Goal: Task Accomplishment & Management: Use online tool/utility

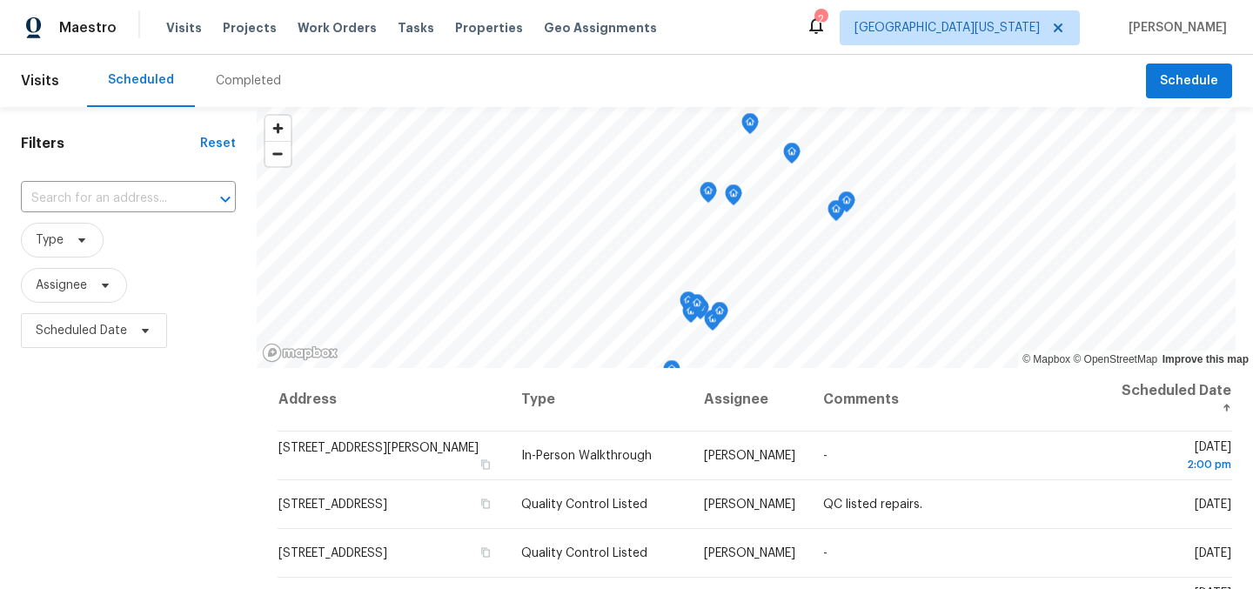
click at [99, 432] on div "Filters Reset ​ Type Assignee Scheduled Date" at bounding box center [128, 473] width 257 height 733
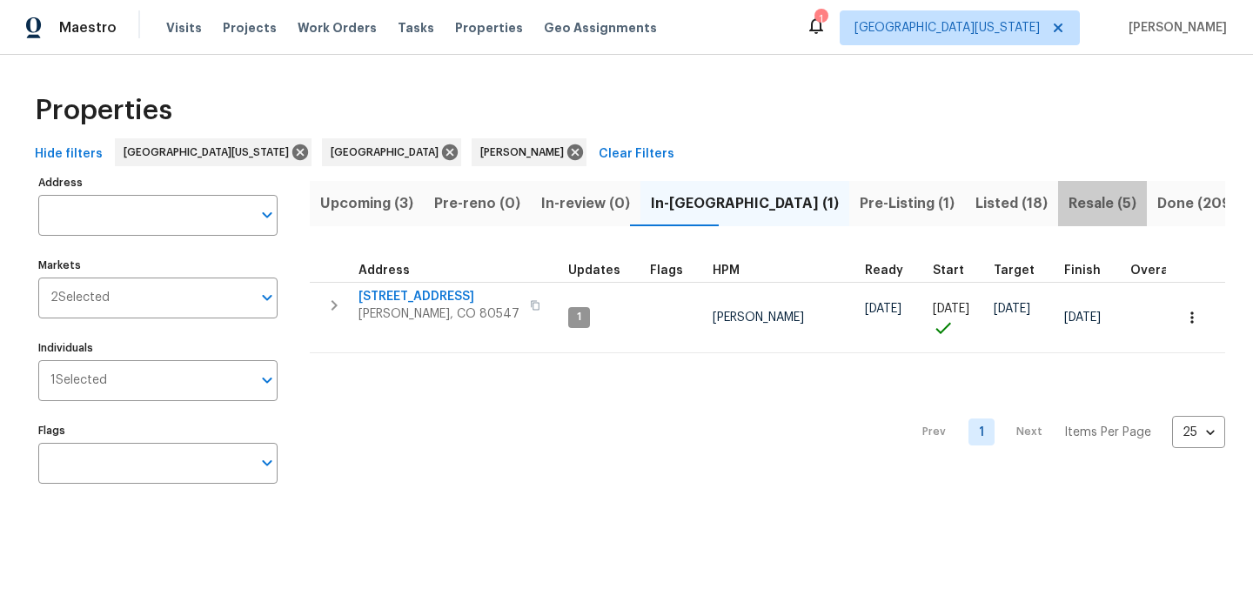
click at [1069, 208] on span "Resale (5)" at bounding box center [1103, 203] width 68 height 24
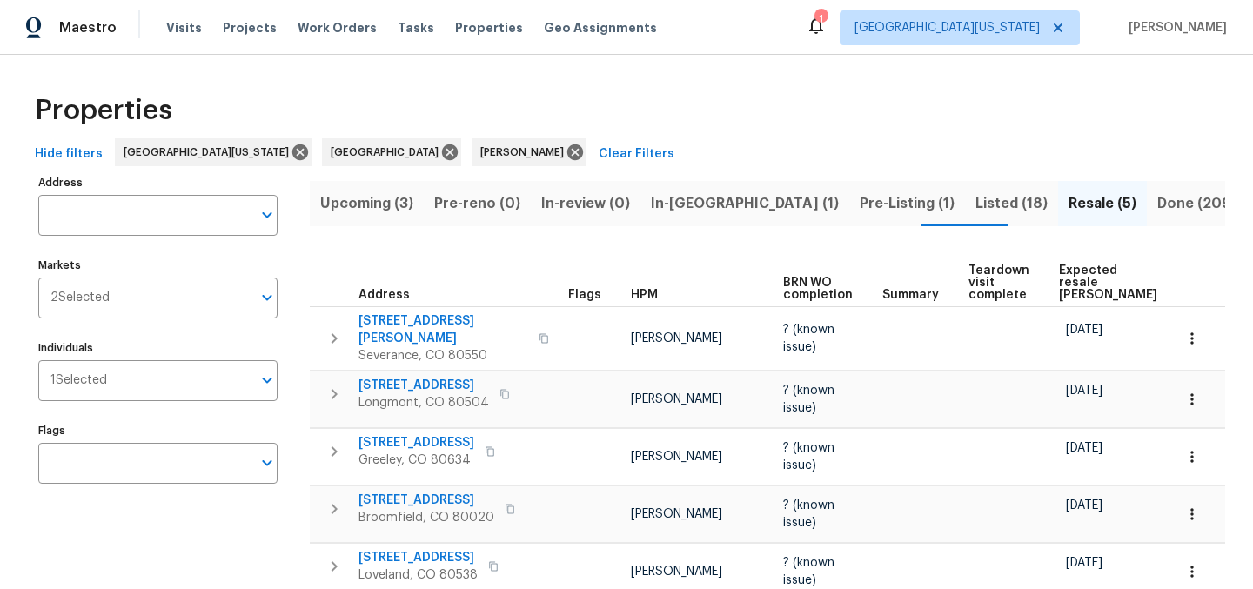
click at [1092, 265] on span "Expected resale COE" at bounding box center [1108, 283] width 98 height 37
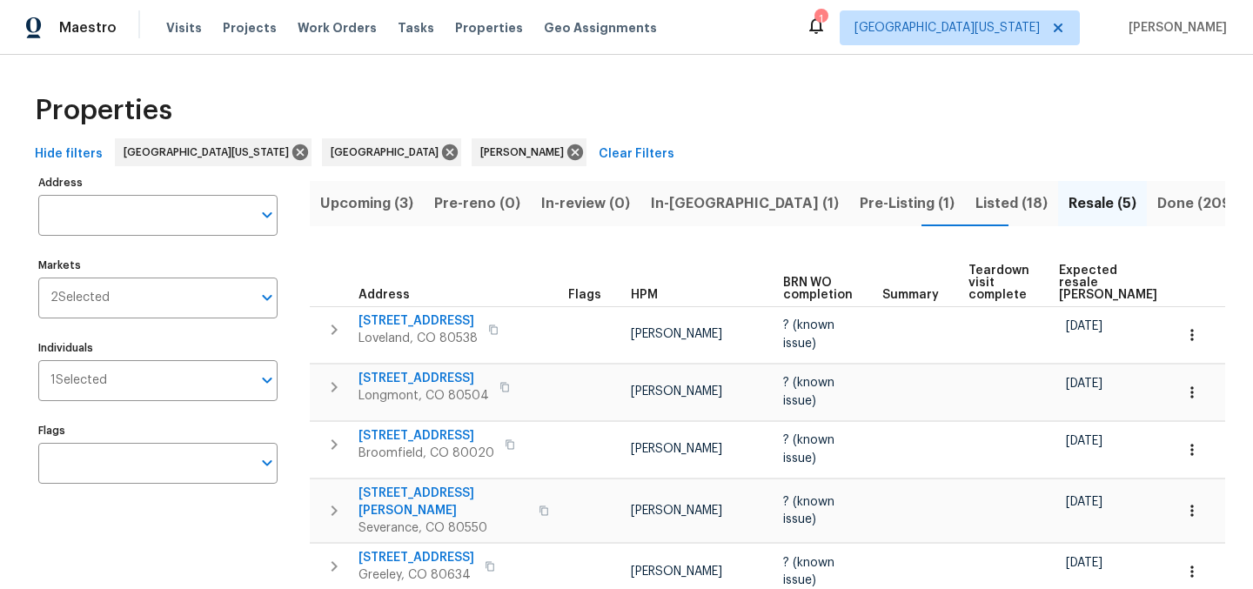
click at [860, 201] on span "Pre-Listing (1)" at bounding box center [907, 203] width 95 height 24
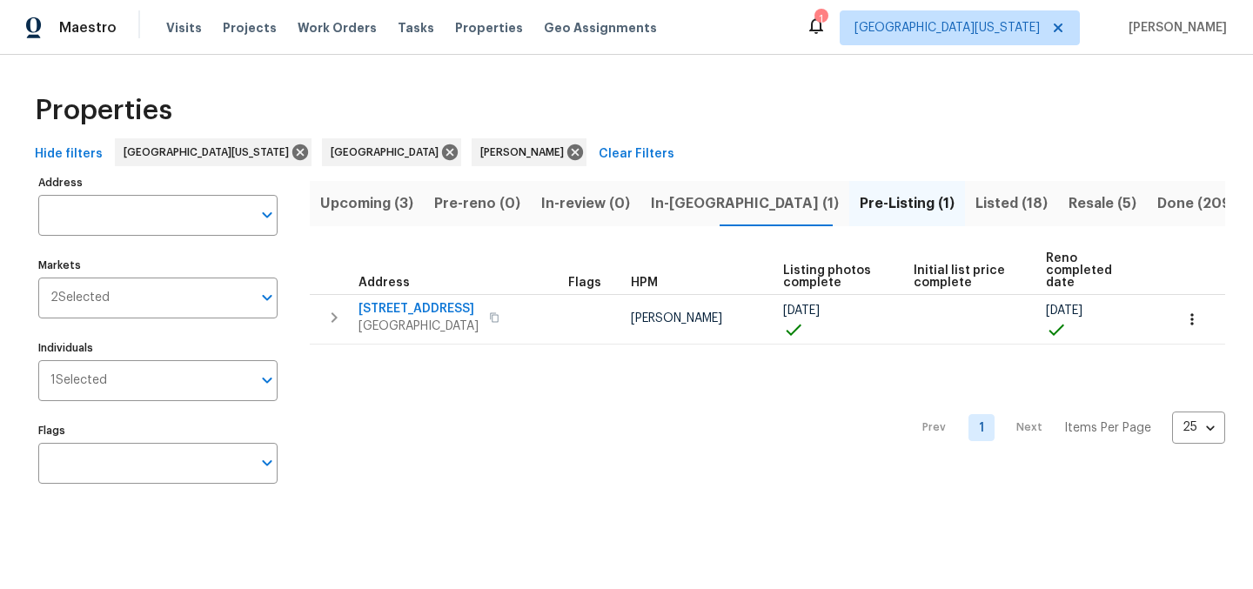
click at [975, 202] on span "Listed (18)" at bounding box center [1011, 203] width 72 height 24
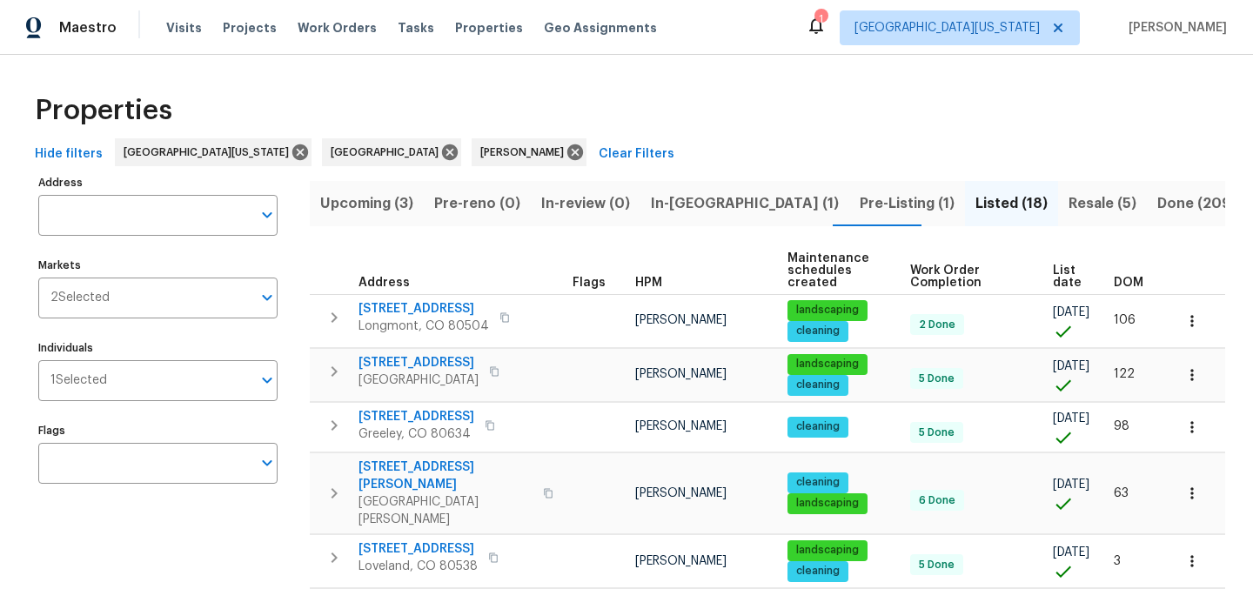
click at [1053, 279] on span "List date" at bounding box center [1068, 277] width 31 height 24
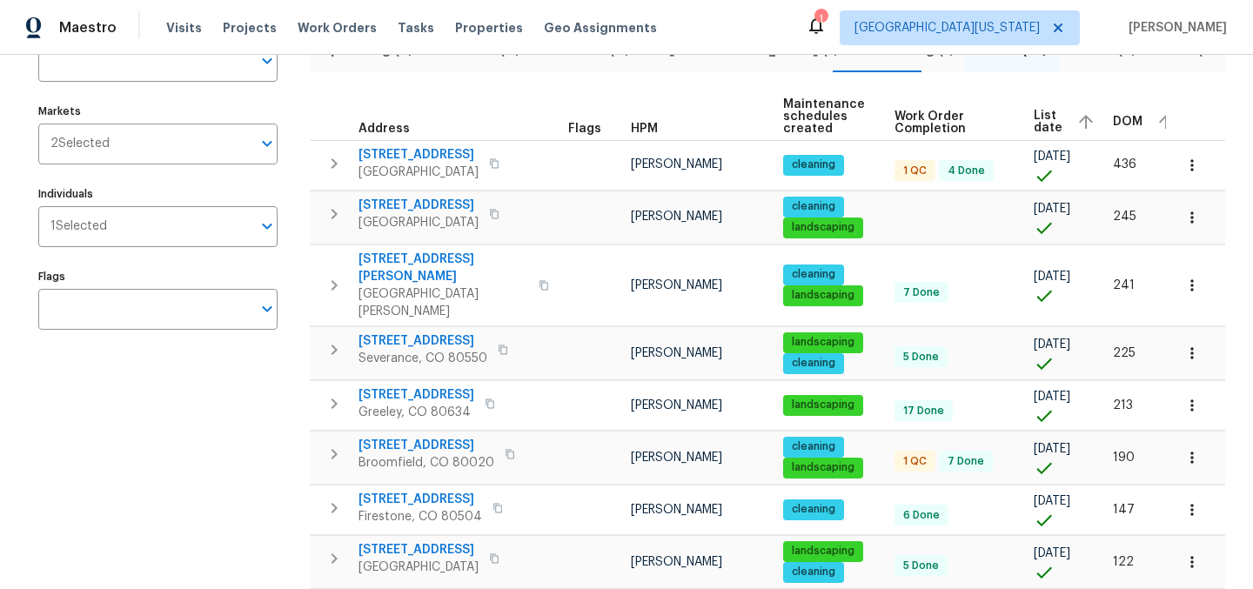
scroll to position [758, 0]
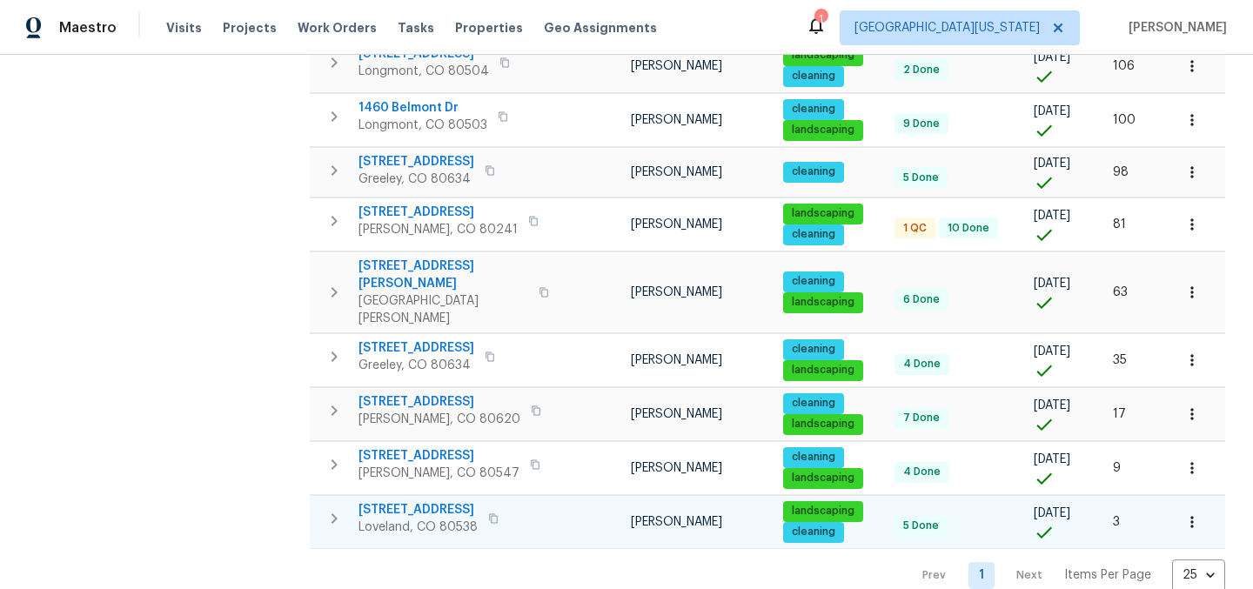
click at [467, 501] on span "4106 Cripple Creek Dr" at bounding box center [418, 509] width 119 height 17
click at [1183, 513] on icon "button" at bounding box center [1191, 521] width 17 height 17
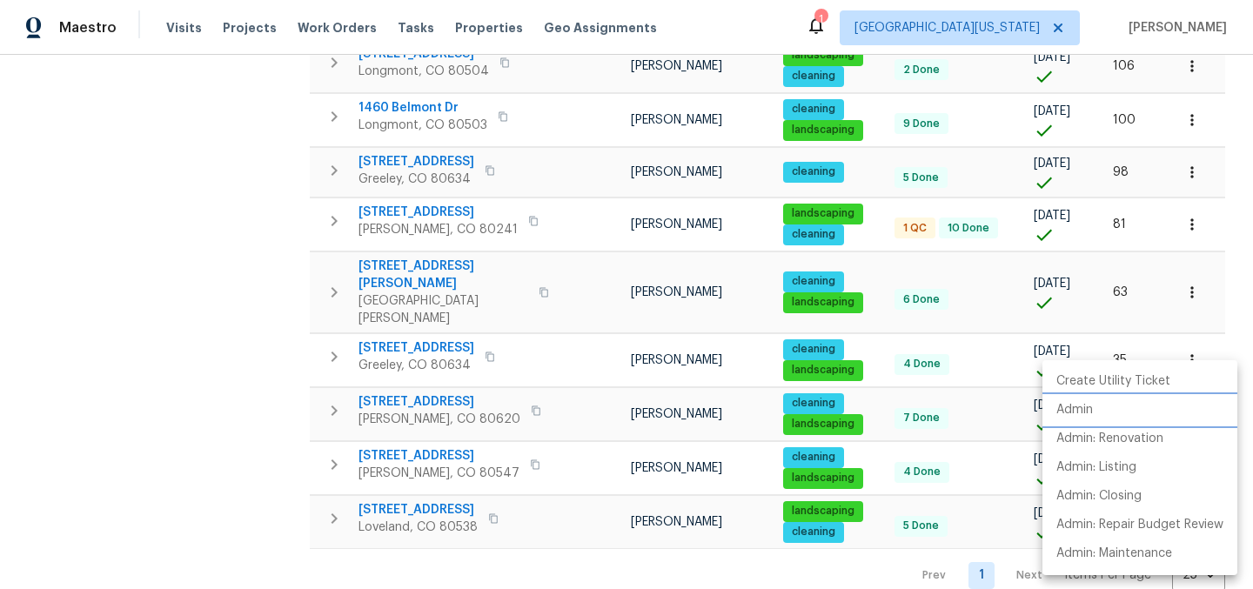
click at [1130, 413] on li "Admin" at bounding box center [1139, 410] width 195 height 29
click at [107, 332] on div at bounding box center [626, 294] width 1253 height 589
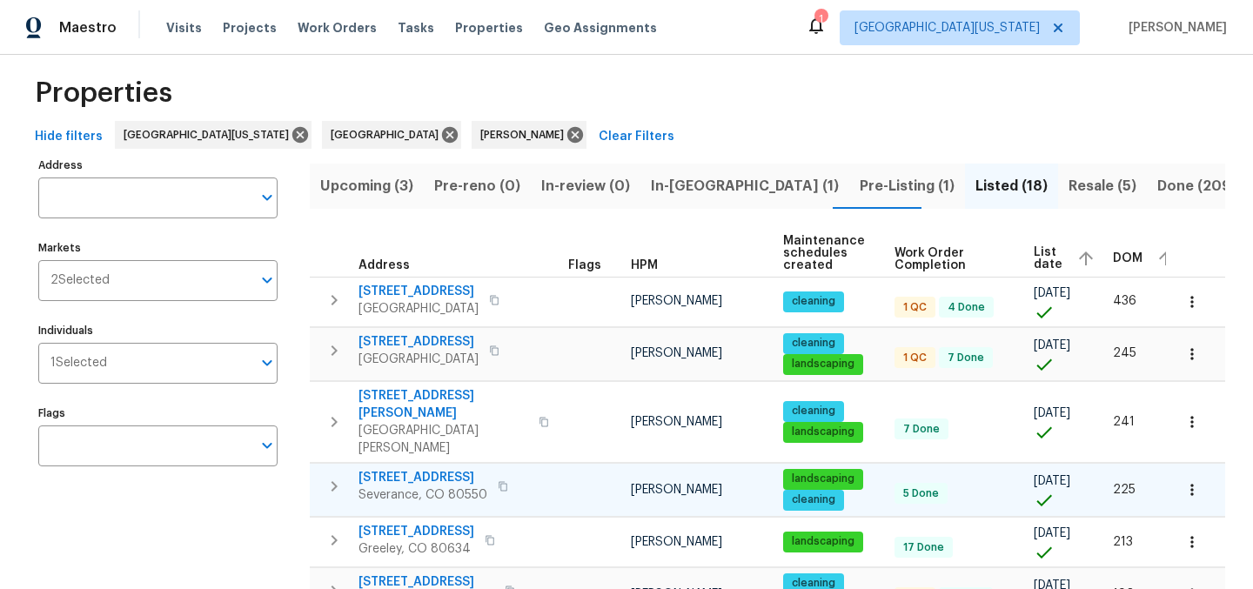
scroll to position [0, 0]
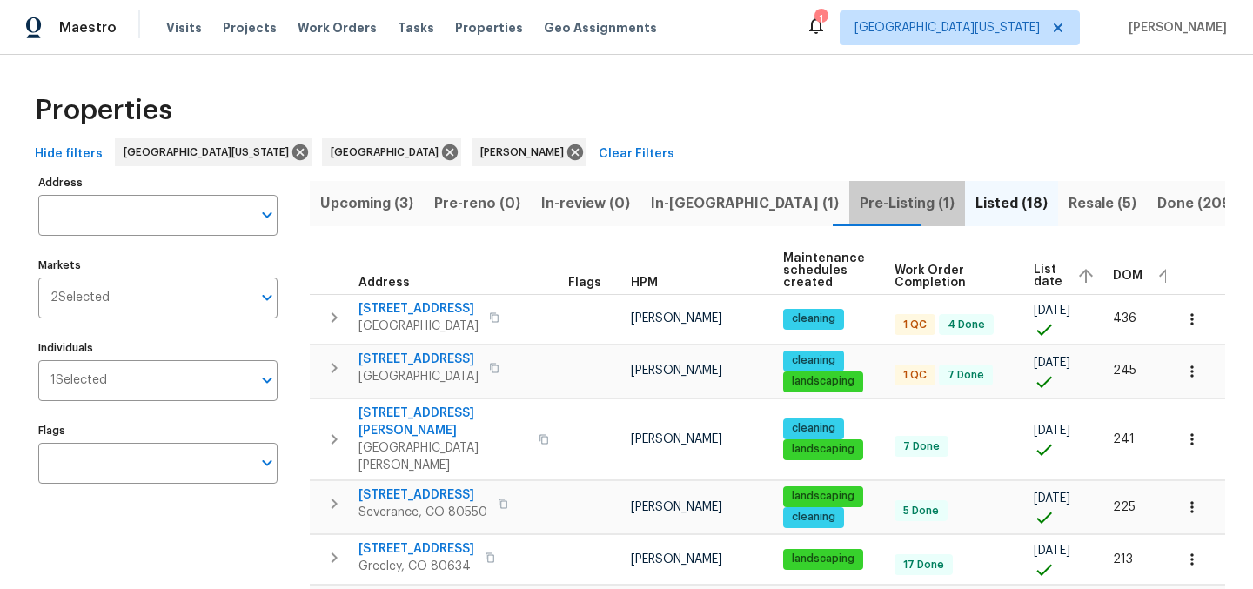
click at [860, 200] on span "Pre-Listing (1)" at bounding box center [907, 203] width 95 height 24
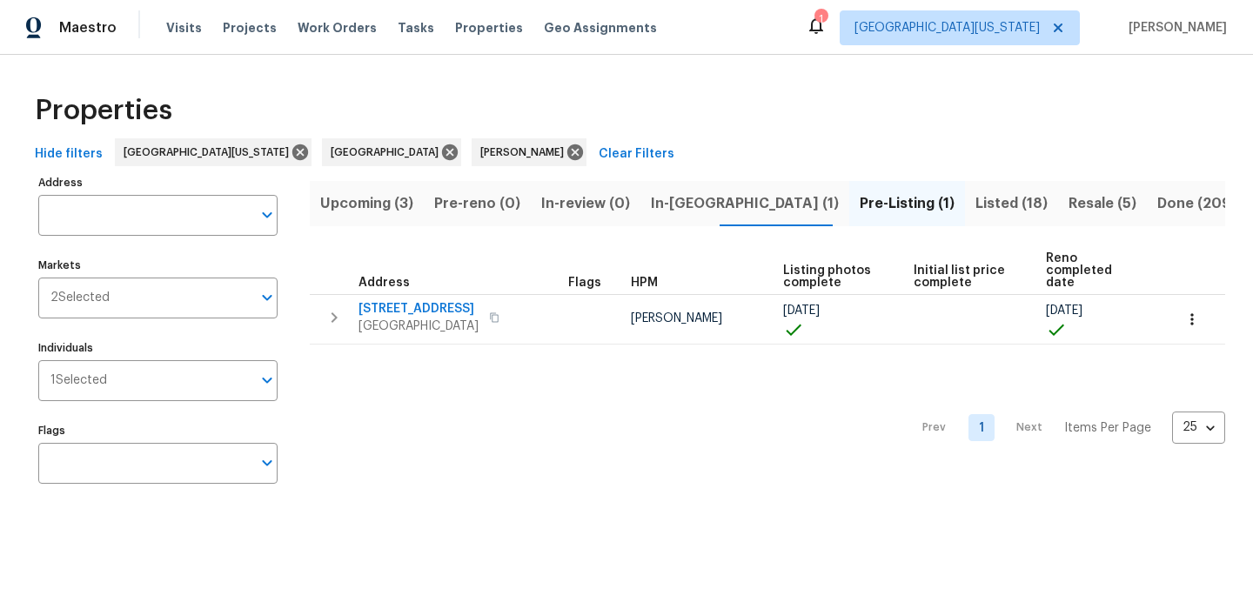
click at [781, 107] on div "Properties" at bounding box center [626, 111] width 1197 height 56
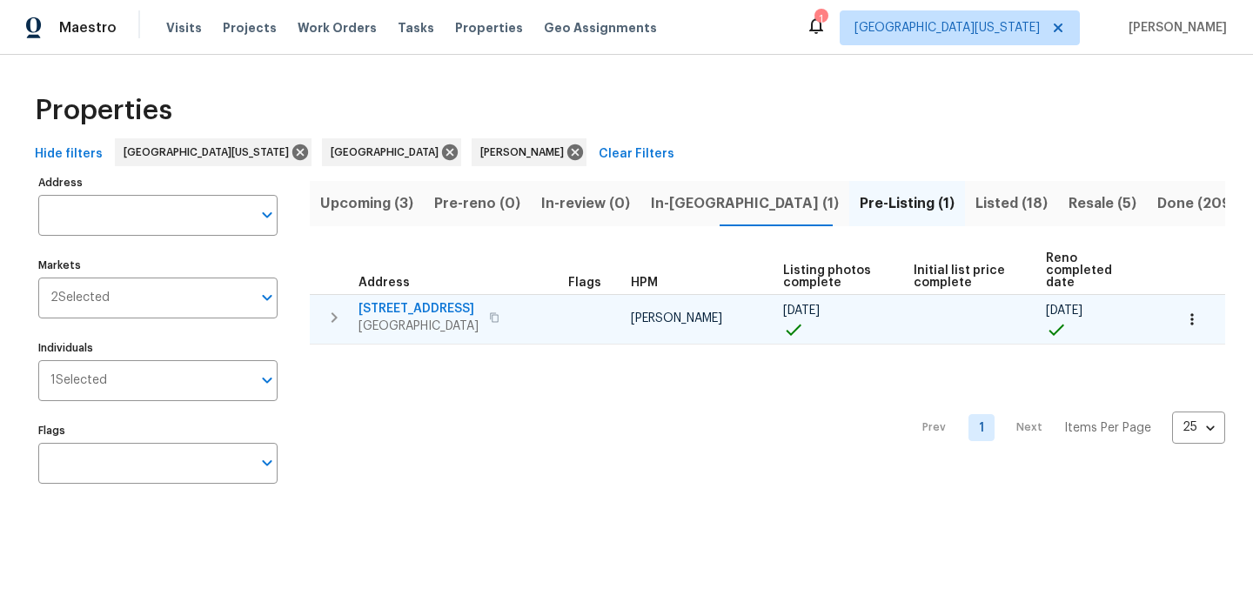
click at [425, 303] on span "354 Saratoga Way" at bounding box center [419, 308] width 120 height 17
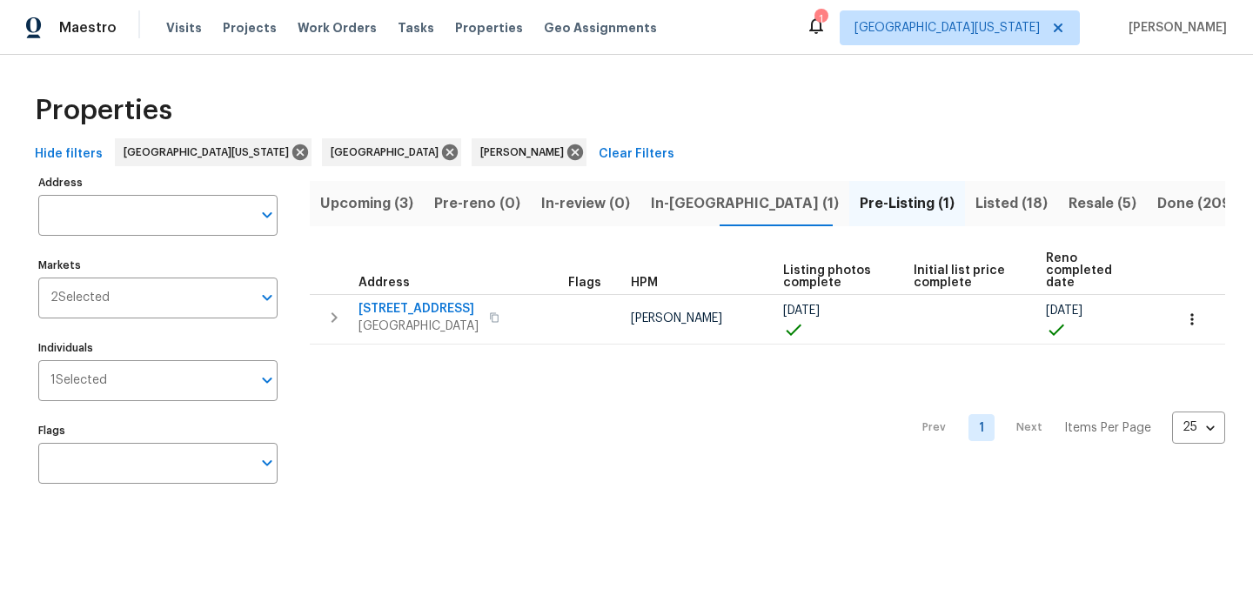
click at [975, 202] on span "Listed (18)" at bounding box center [1011, 203] width 72 height 24
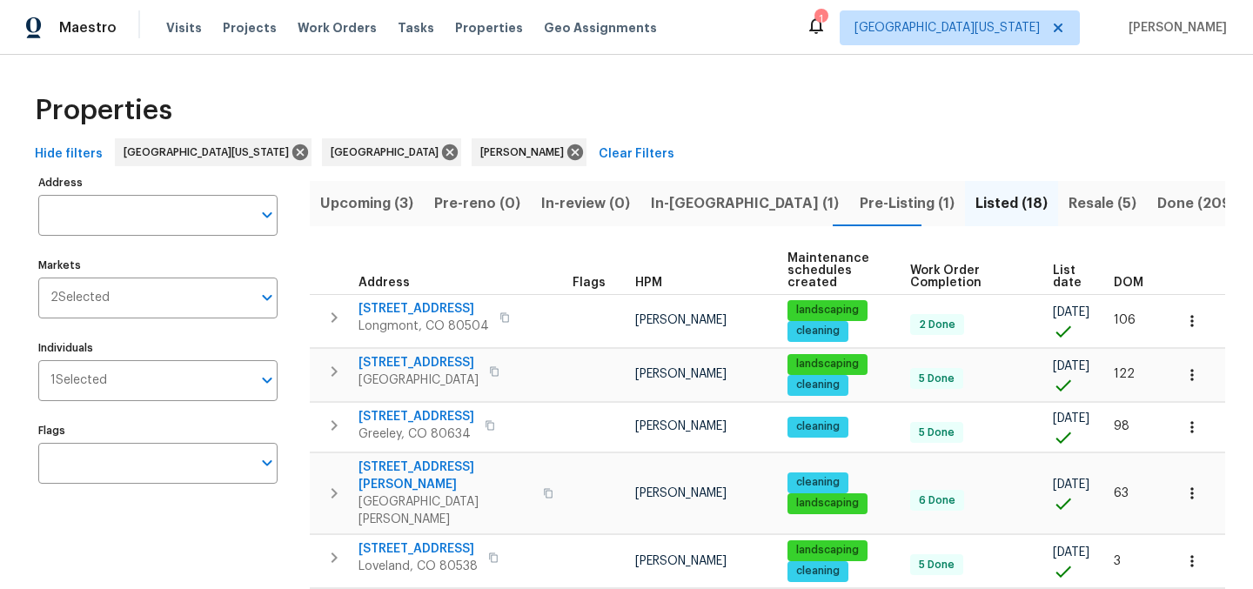
click at [1053, 278] on span "List date" at bounding box center [1068, 277] width 31 height 24
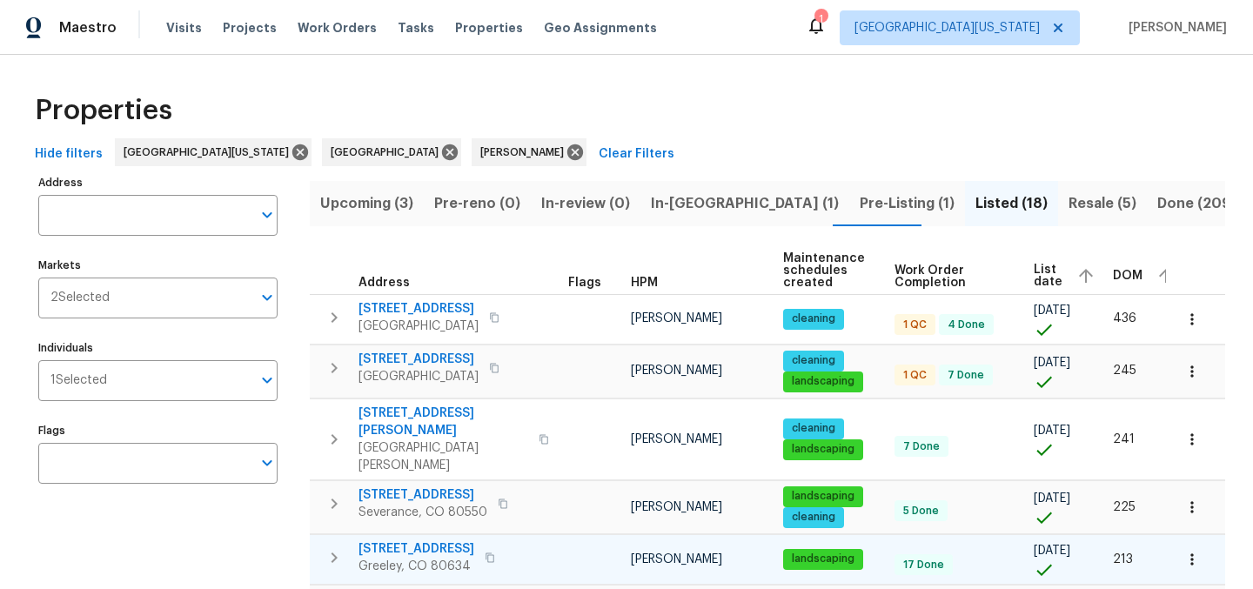
click at [485, 553] on icon "button" at bounding box center [490, 558] width 10 height 10
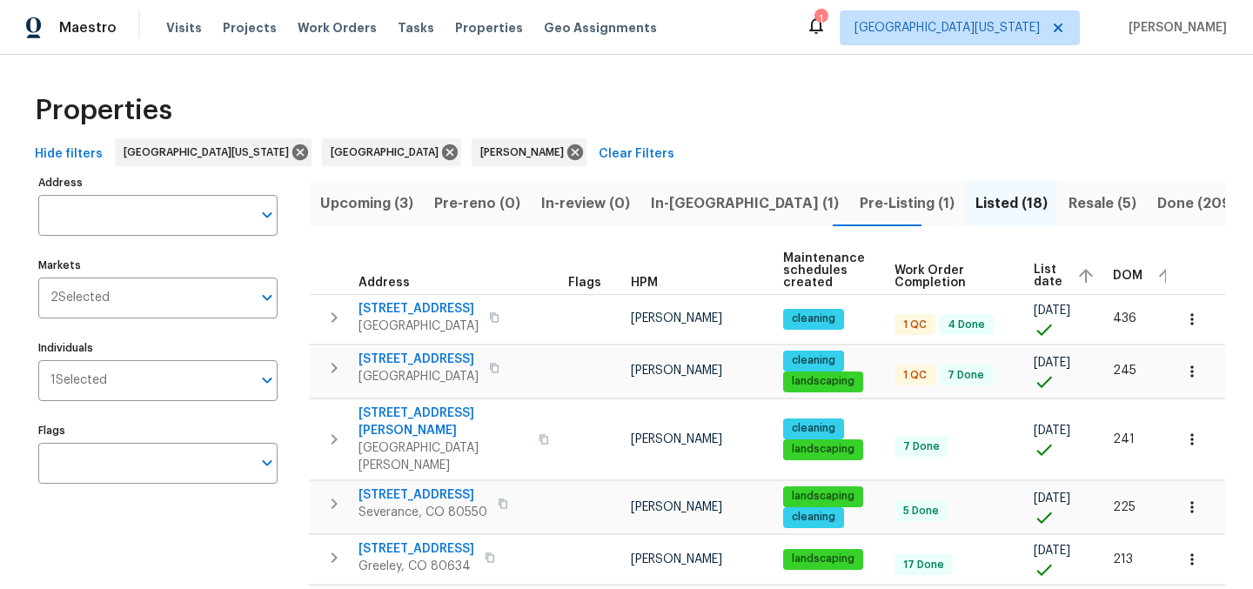
click at [660, 84] on div "Properties" at bounding box center [626, 111] width 1197 height 56
click at [819, 123] on div "Properties" at bounding box center [626, 111] width 1197 height 56
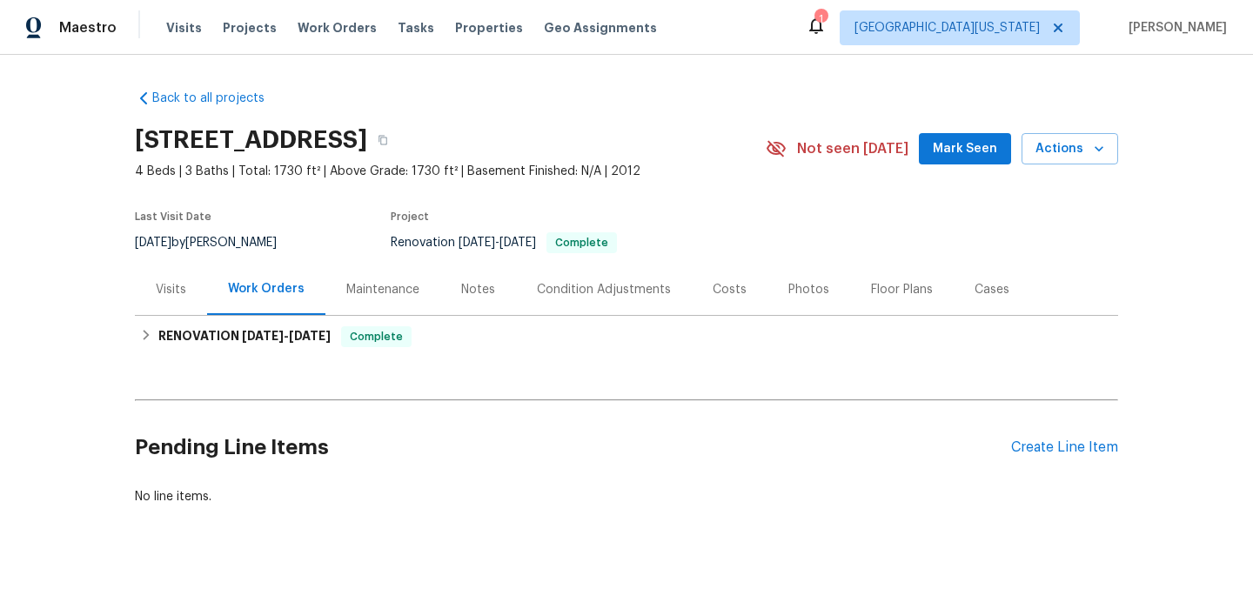
click at [798, 284] on div "Photos" at bounding box center [808, 289] width 41 height 17
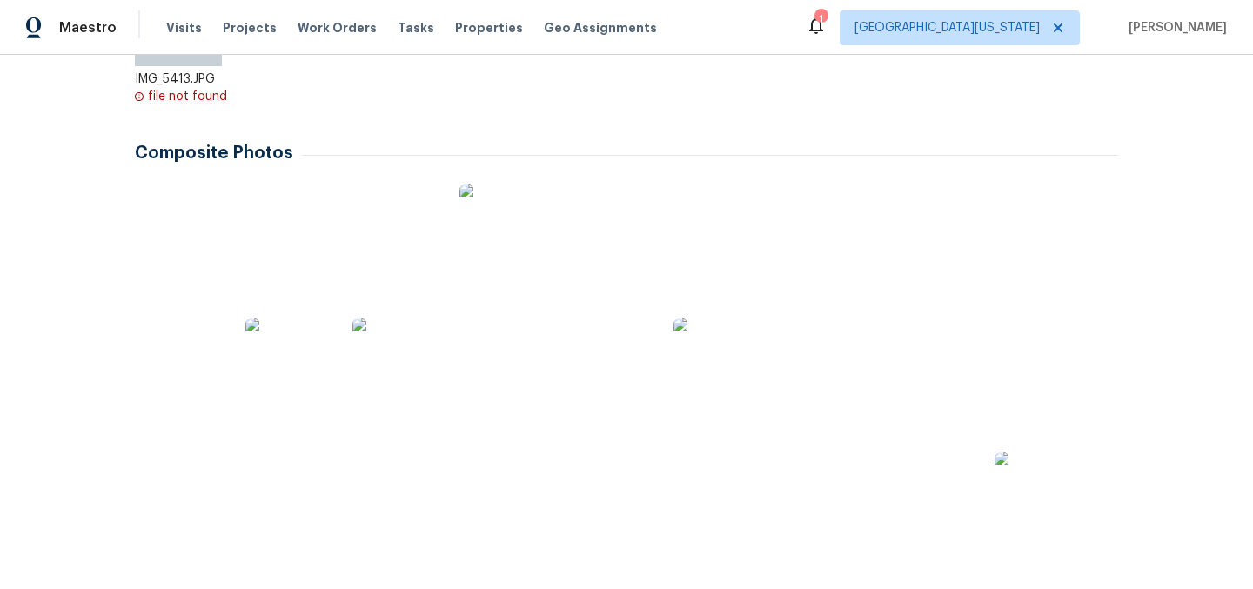
scroll to position [429, 0]
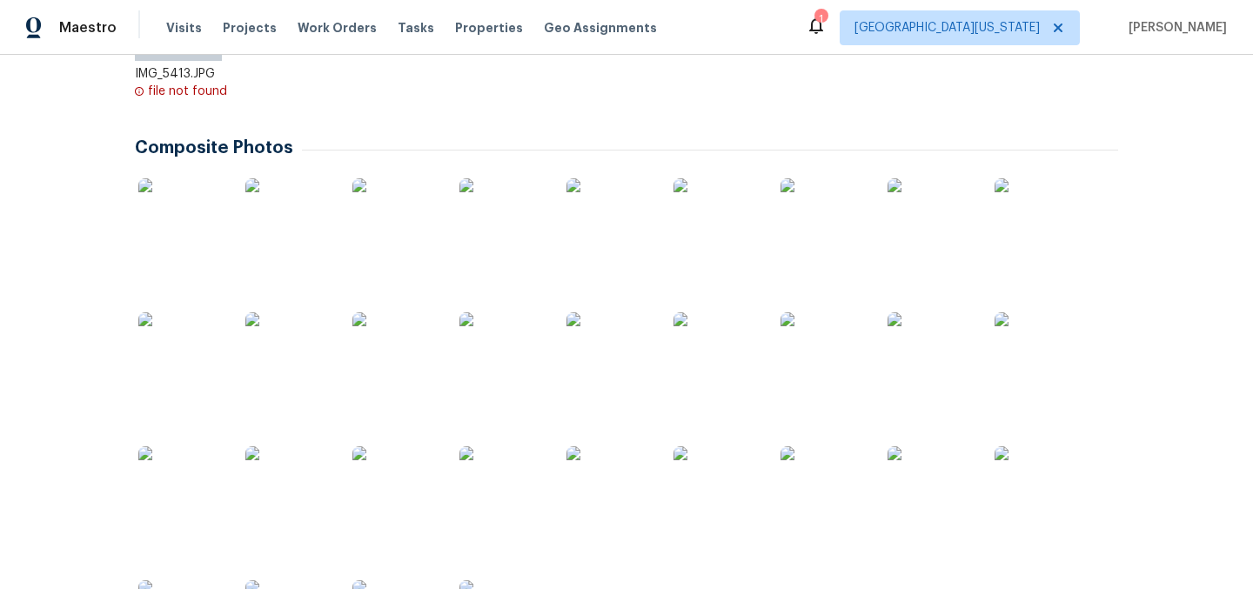
click at [516, 365] on img at bounding box center [502, 355] width 87 height 87
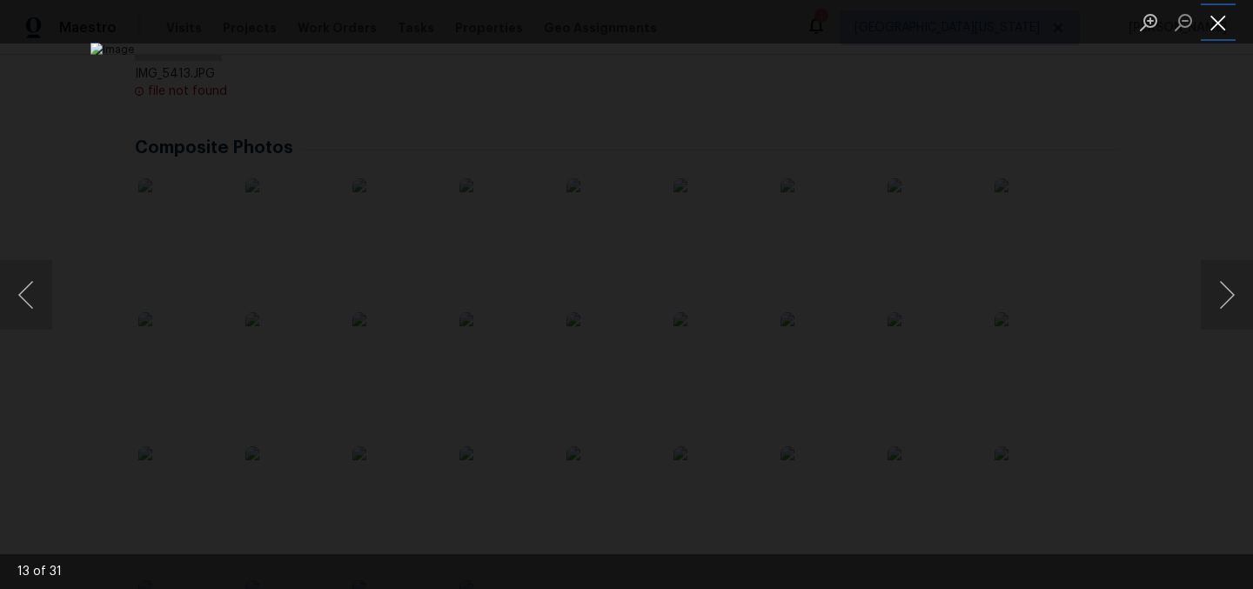
click at [1211, 21] on button "Close lightbox" at bounding box center [1218, 22] width 35 height 30
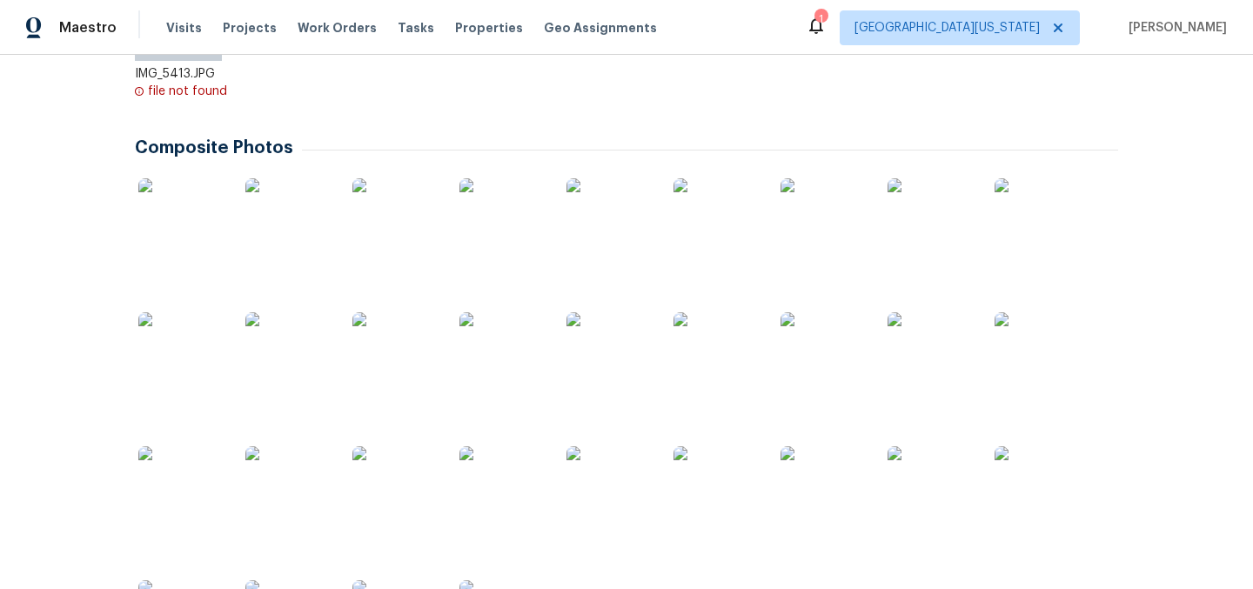
click at [506, 244] on img at bounding box center [502, 221] width 87 height 87
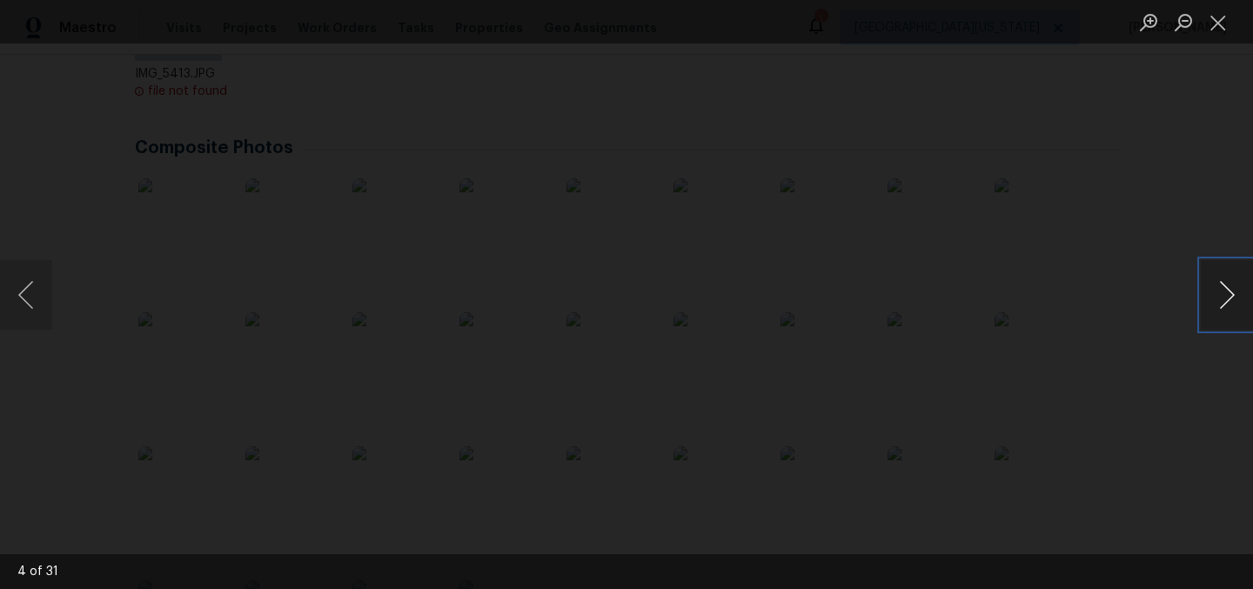
click at [1235, 291] on button "Next image" at bounding box center [1227, 295] width 52 height 70
click at [1234, 303] on button "Next image" at bounding box center [1227, 295] width 52 height 70
click at [1234, 305] on button "Next image" at bounding box center [1227, 295] width 52 height 70
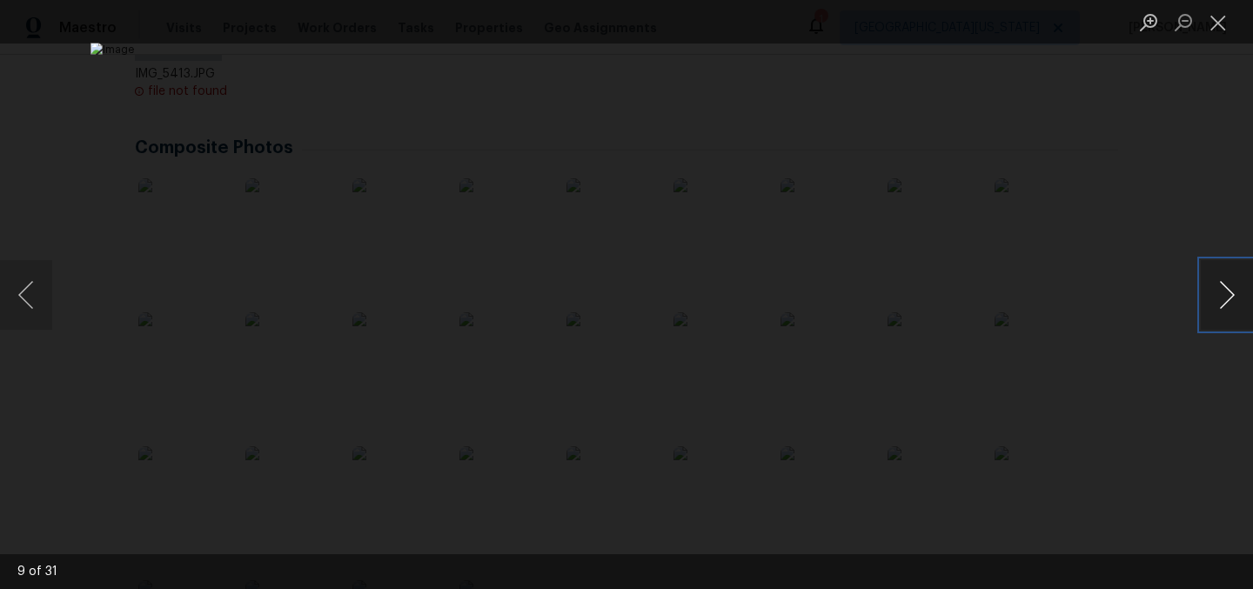
click at [1234, 305] on button "Next image" at bounding box center [1227, 295] width 52 height 70
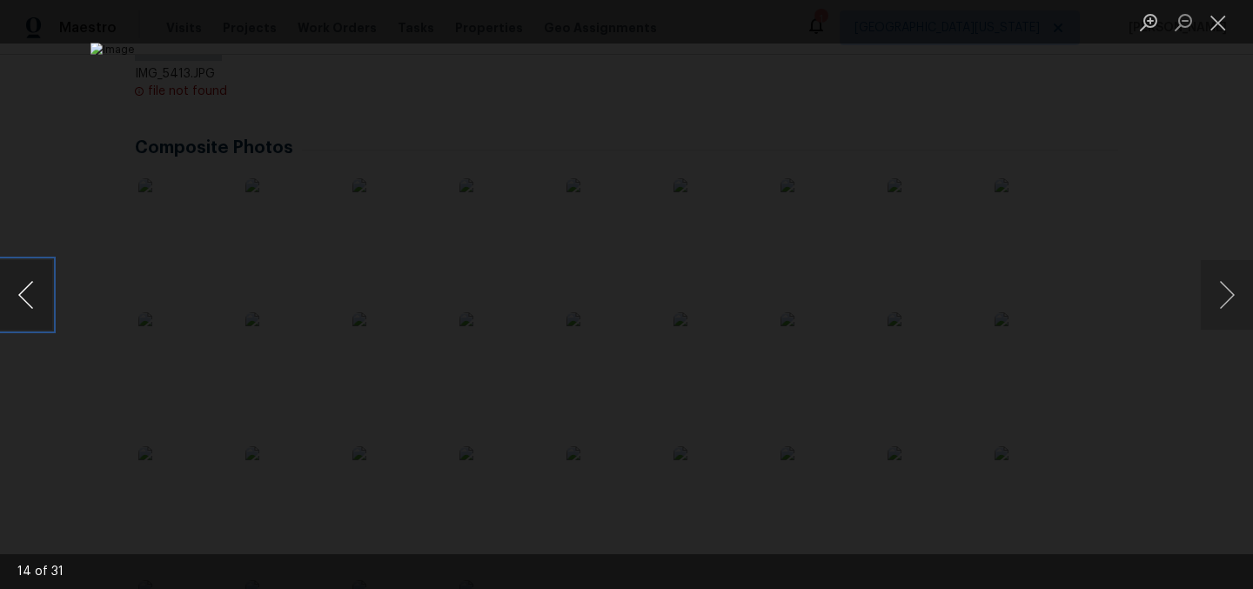
click at [39, 302] on button "Previous image" at bounding box center [26, 295] width 52 height 70
click at [1221, 304] on button "Next image" at bounding box center [1227, 295] width 52 height 70
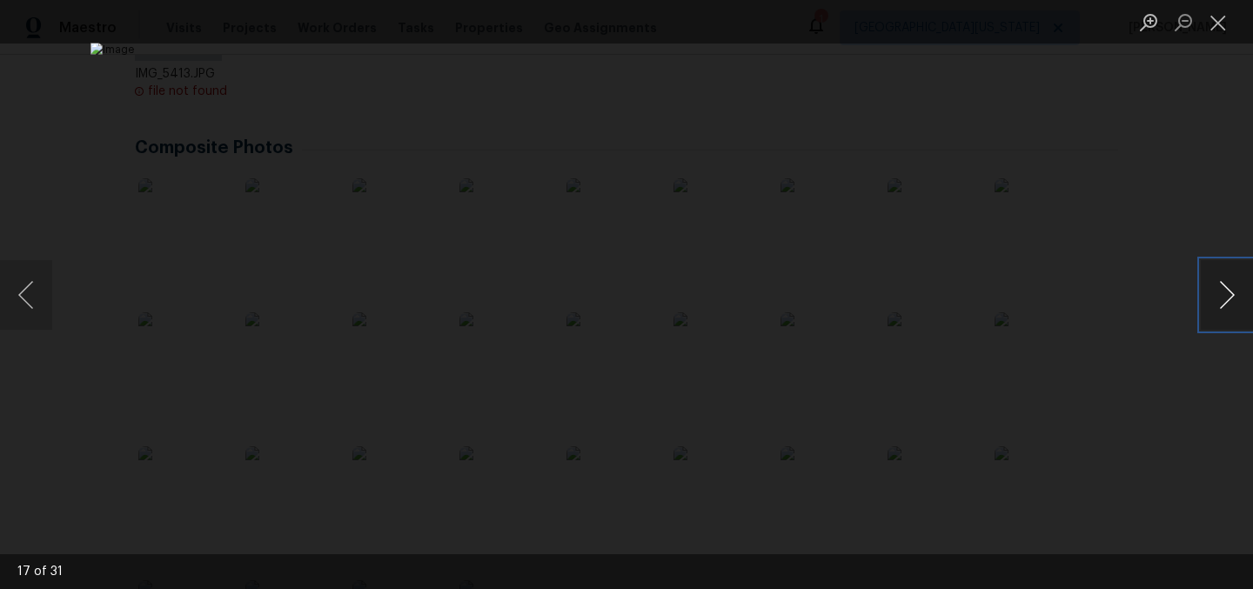
click at [1221, 305] on button "Next image" at bounding box center [1227, 295] width 52 height 70
click at [1219, 305] on button "Next image" at bounding box center [1227, 295] width 52 height 70
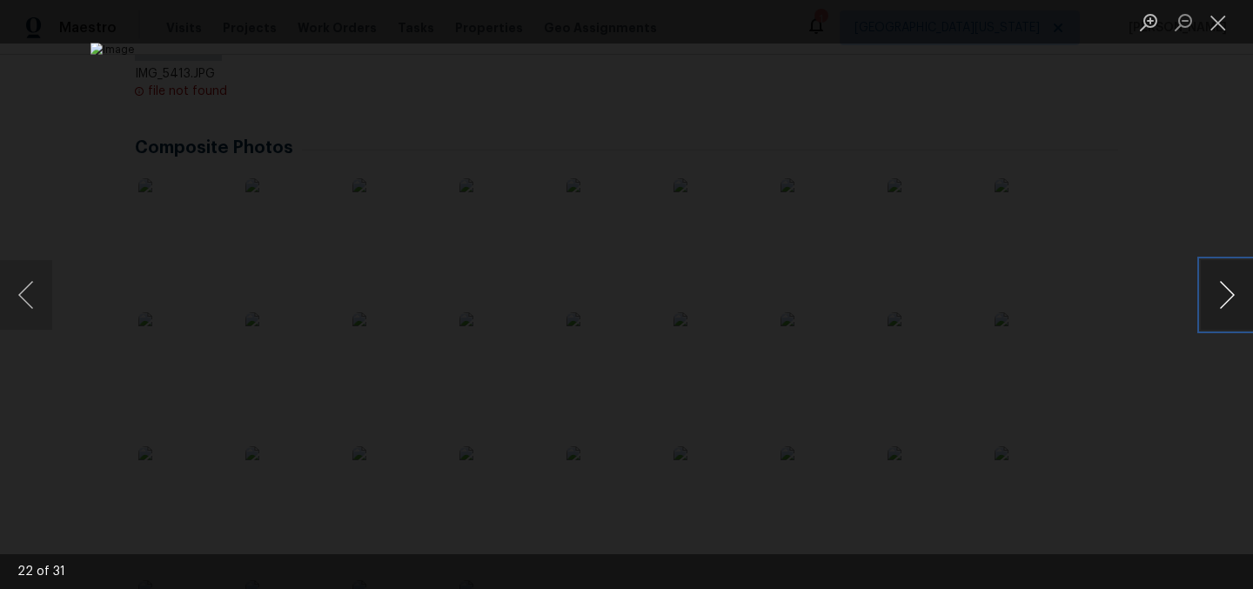
click at [1219, 305] on button "Next image" at bounding box center [1227, 295] width 52 height 70
click at [30, 299] on button "Previous image" at bounding box center [26, 295] width 52 height 70
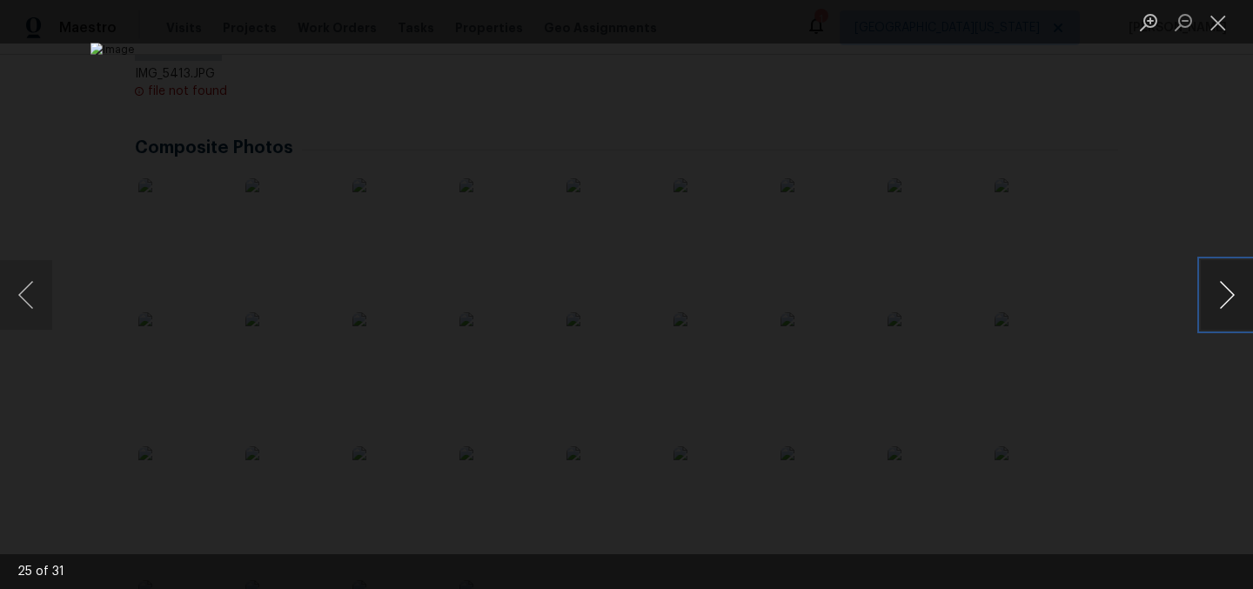
click at [1225, 305] on button "Next image" at bounding box center [1227, 295] width 52 height 70
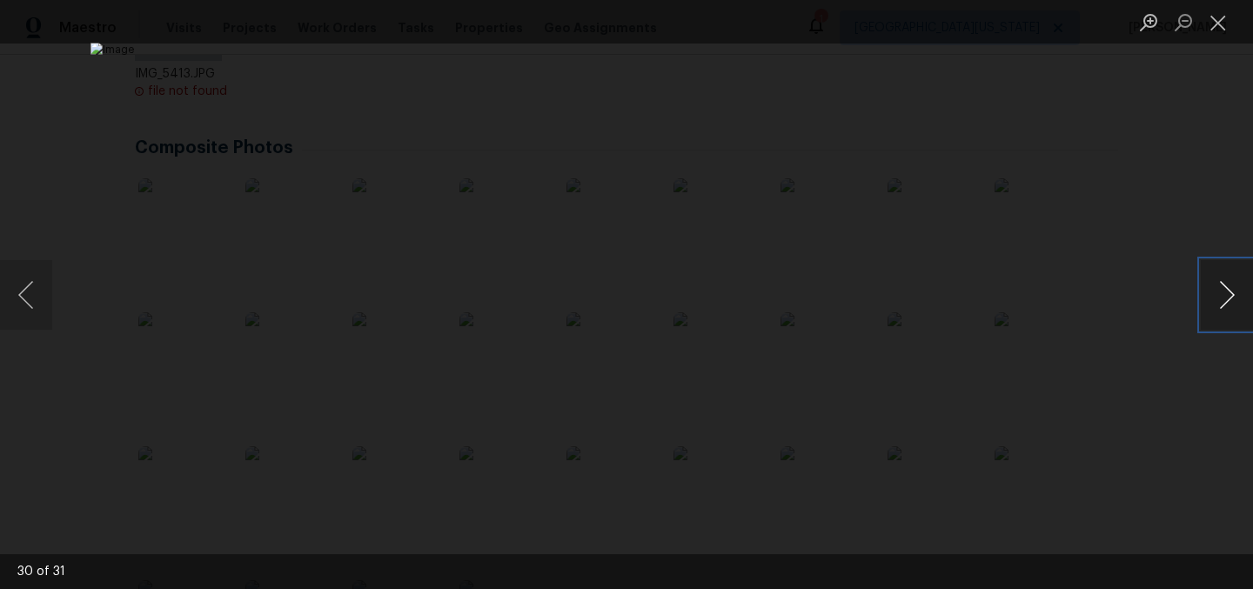
click at [1226, 305] on button "Next image" at bounding box center [1227, 295] width 52 height 70
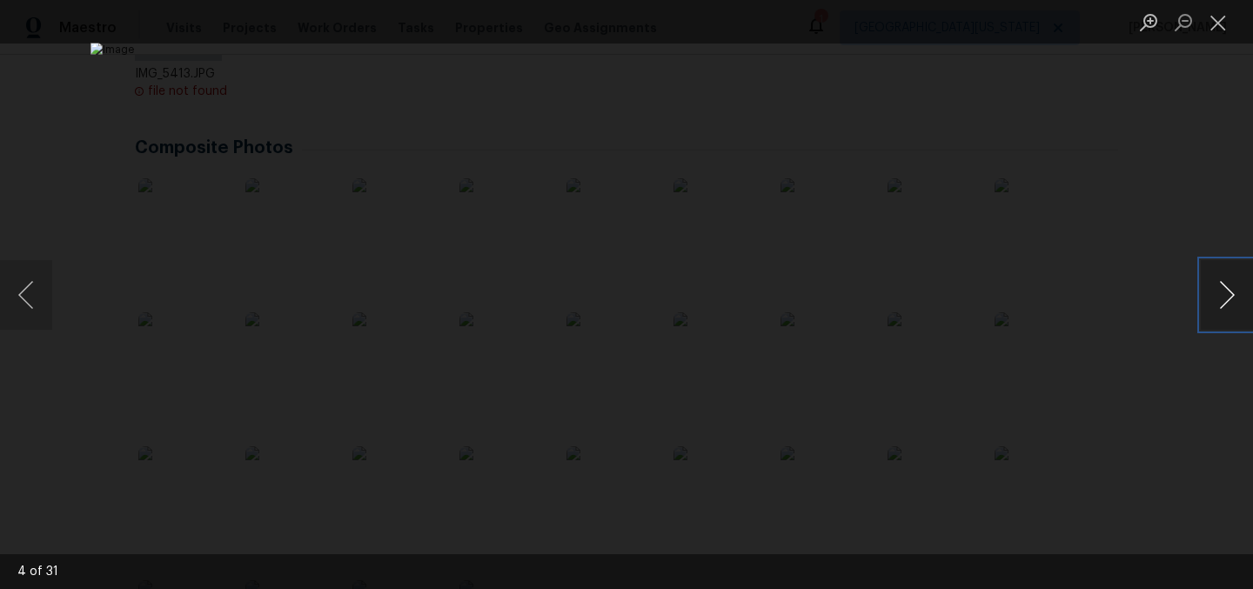
click at [1226, 305] on button "Next image" at bounding box center [1227, 295] width 52 height 70
click at [1218, 20] on button "Close lightbox" at bounding box center [1218, 22] width 35 height 30
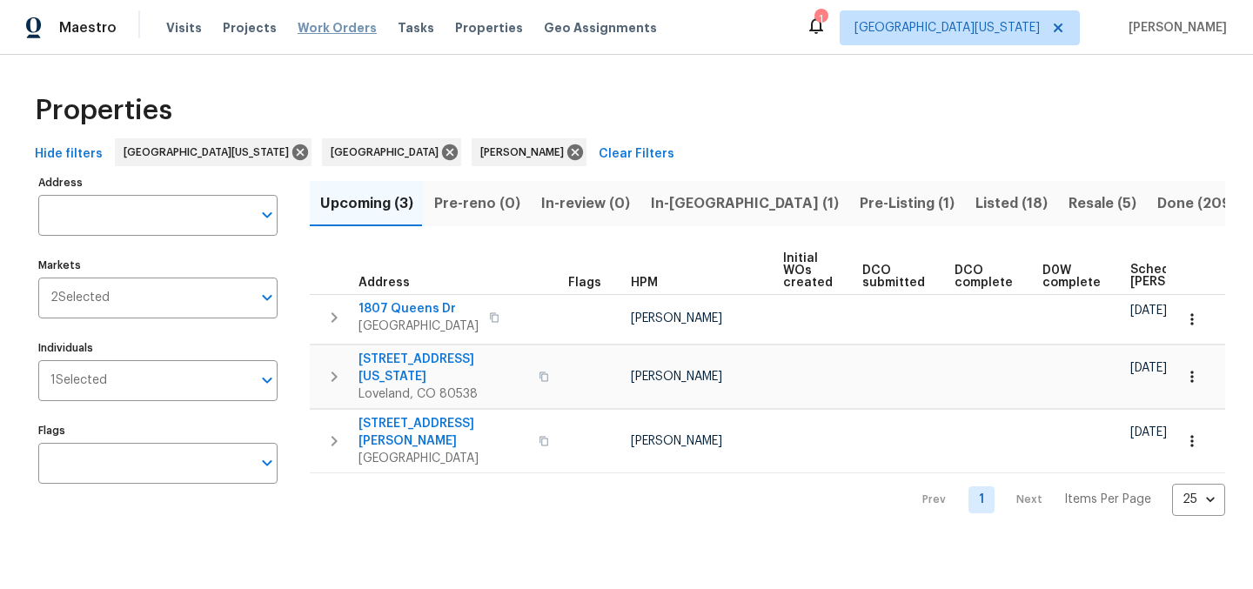
click at [325, 27] on span "Work Orders" at bounding box center [337, 27] width 79 height 17
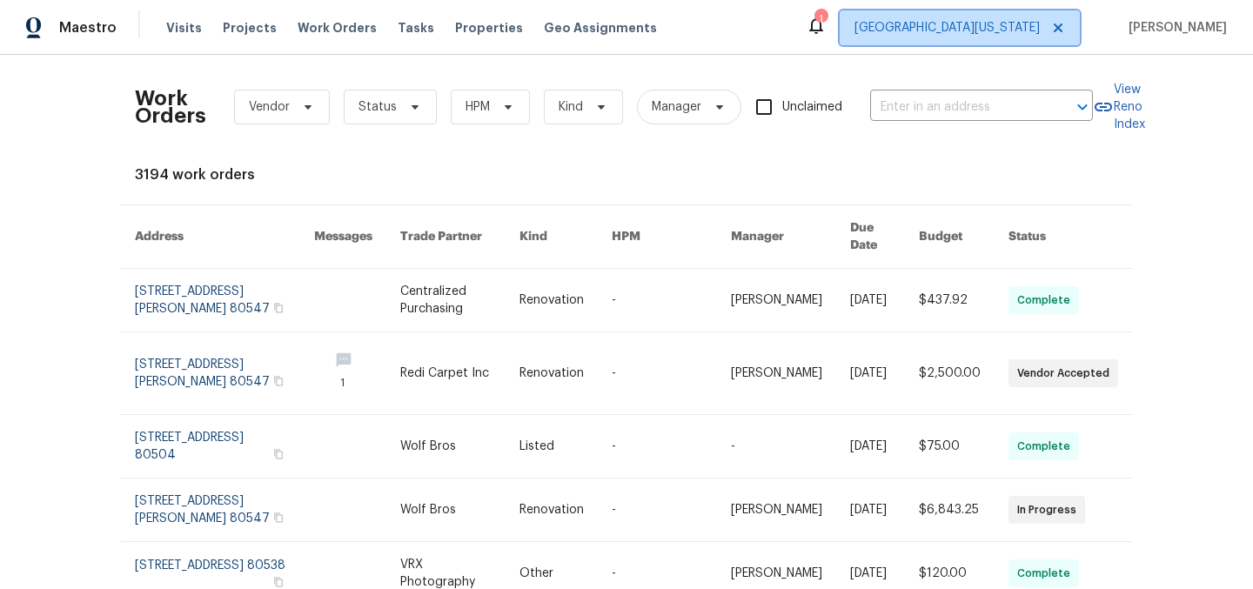
click at [970, 33] on span "[GEOGRAPHIC_DATA][US_STATE]" at bounding box center [946, 27] width 185 height 17
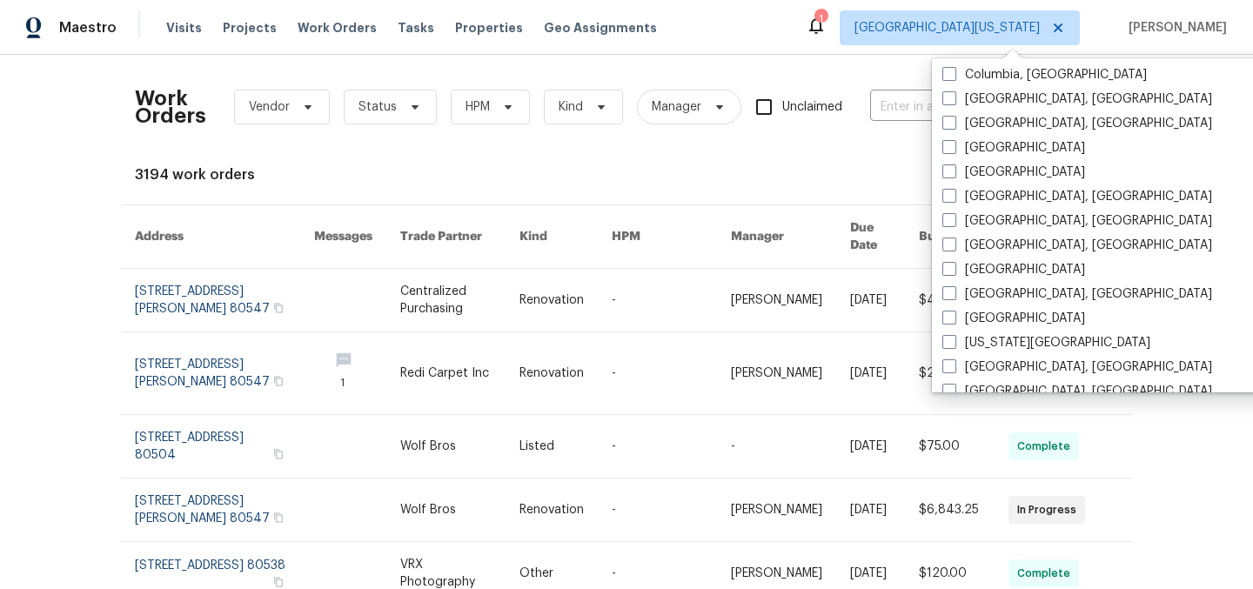
scroll to position [430, 0]
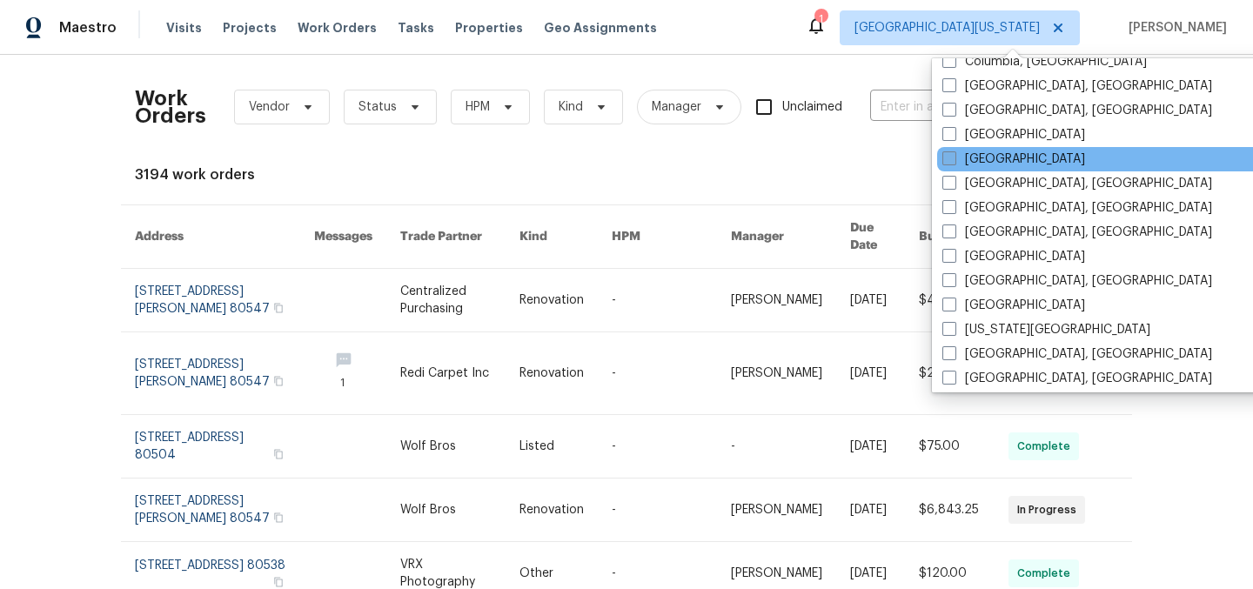
click at [954, 162] on span at bounding box center [949, 158] width 14 height 14
click at [954, 162] on input "[GEOGRAPHIC_DATA]" at bounding box center [947, 156] width 11 height 11
checkbox input "true"
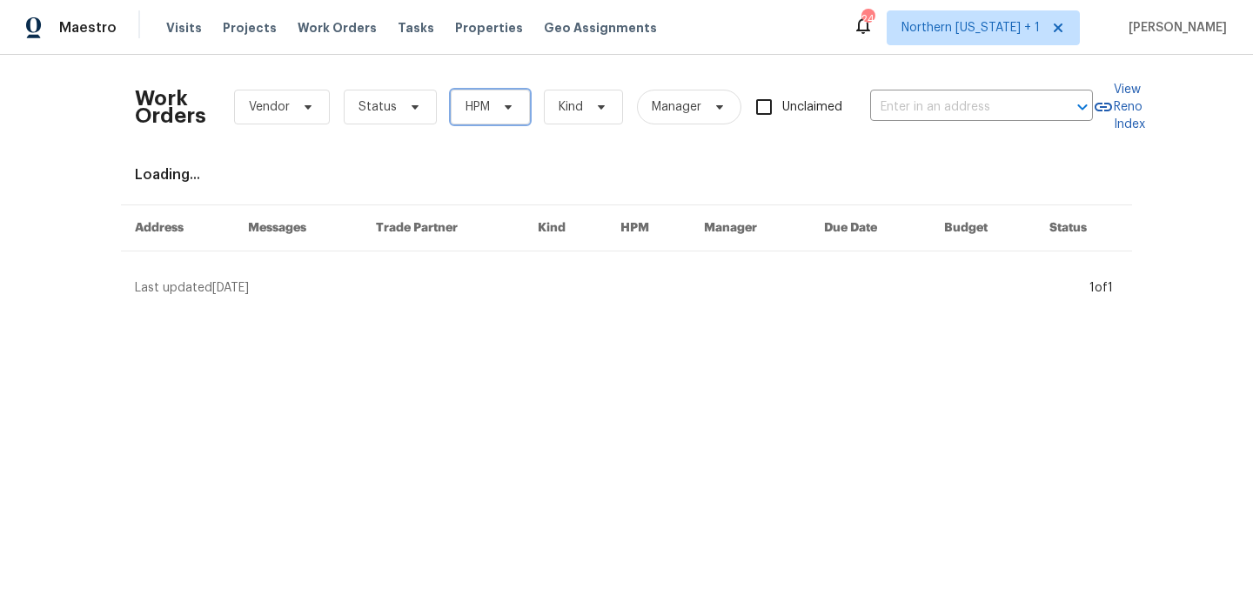
click at [496, 112] on span at bounding box center [505, 107] width 19 height 14
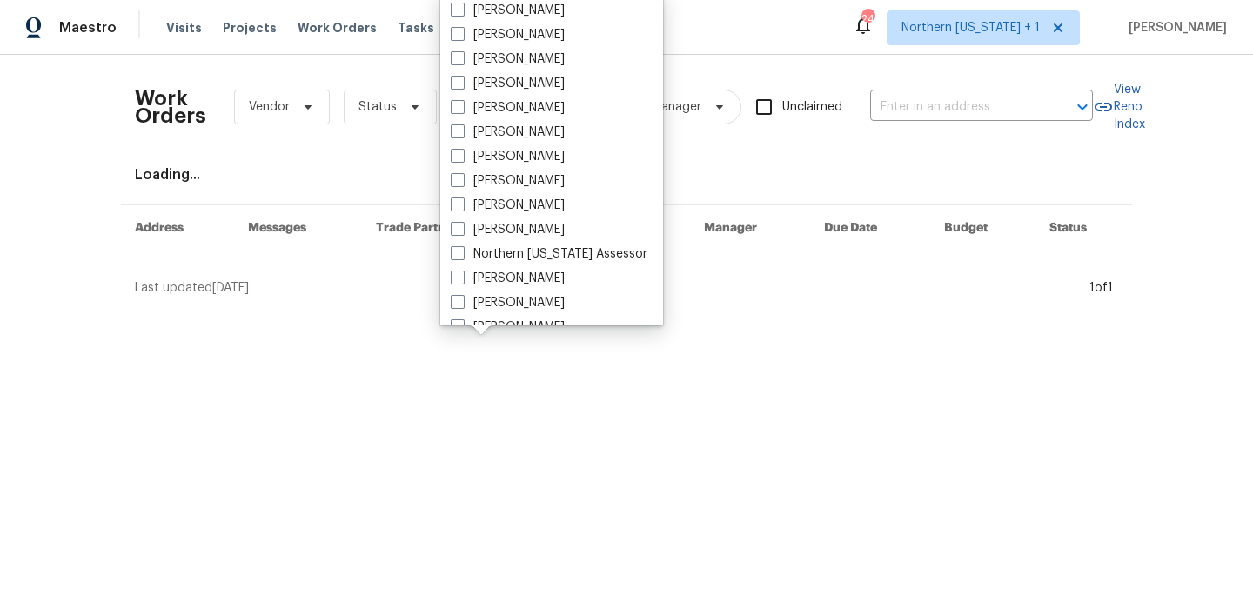
click at [491, 112] on label "[PERSON_NAME]" at bounding box center [508, 107] width 114 height 17
click at [462, 111] on input "[PERSON_NAME]" at bounding box center [456, 104] width 11 height 11
checkbox input "true"
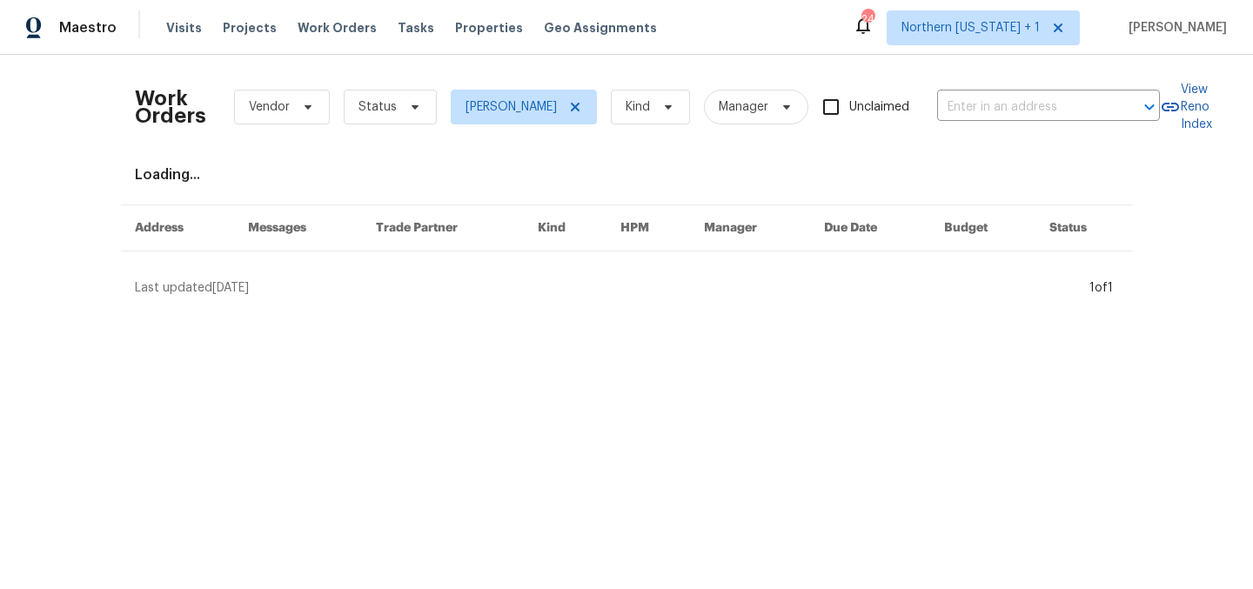
click at [637, 163] on div "Work Orders Vendor Status [PERSON_NAME] Kind Manager Unclaimed ​ View Reno Inde…" at bounding box center [626, 183] width 983 height 228
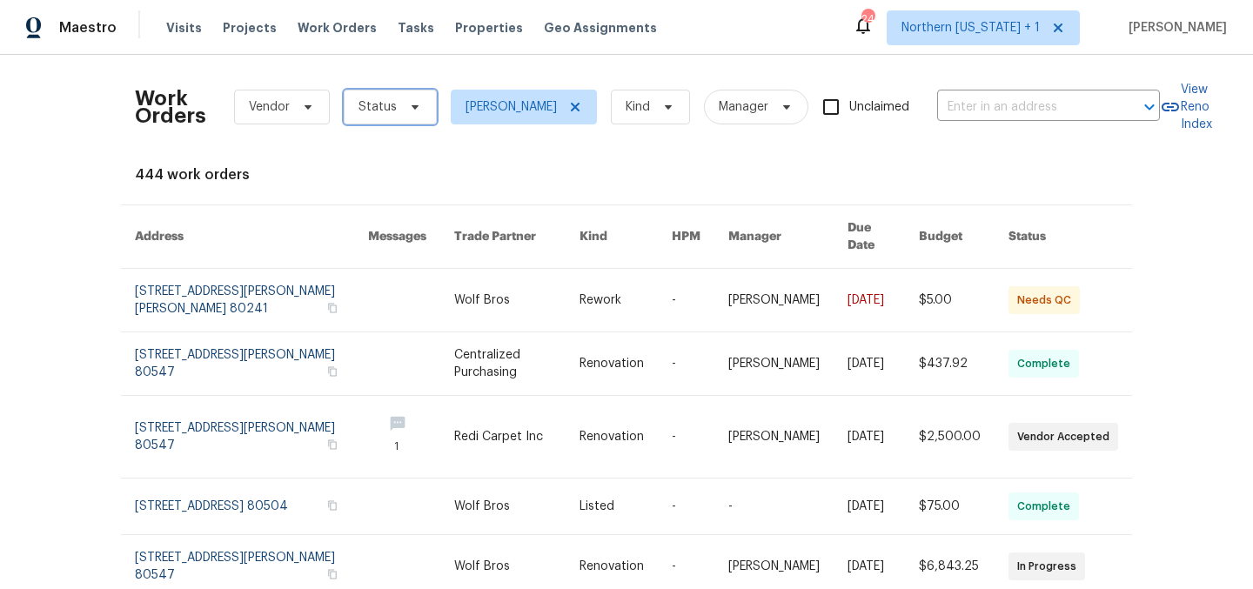
click at [403, 110] on span at bounding box center [412, 107] width 19 height 14
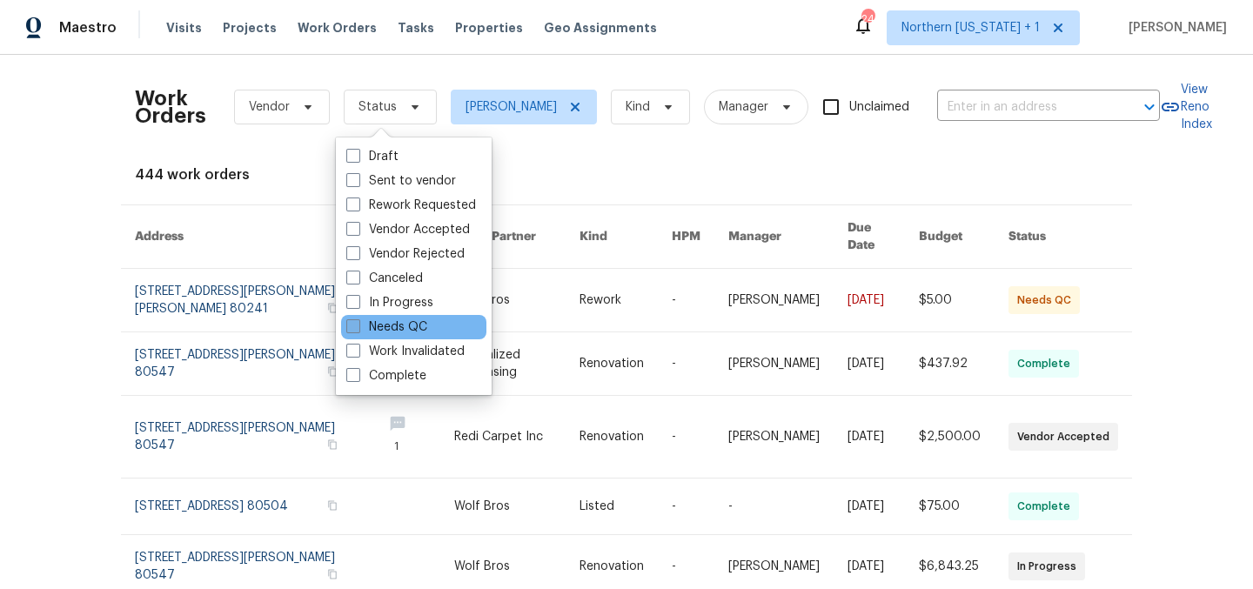
click at [412, 323] on label "Needs QC" at bounding box center [386, 326] width 81 height 17
click at [358, 323] on input "Needs QC" at bounding box center [351, 323] width 11 height 11
checkbox input "true"
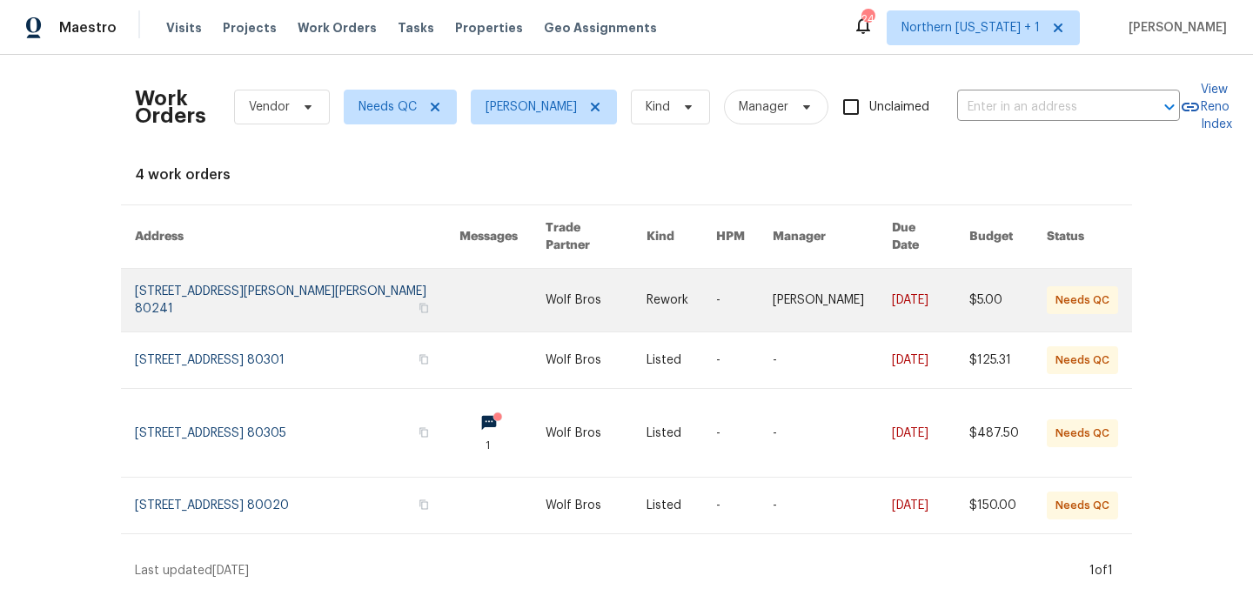
click at [459, 280] on link at bounding box center [502, 300] width 86 height 63
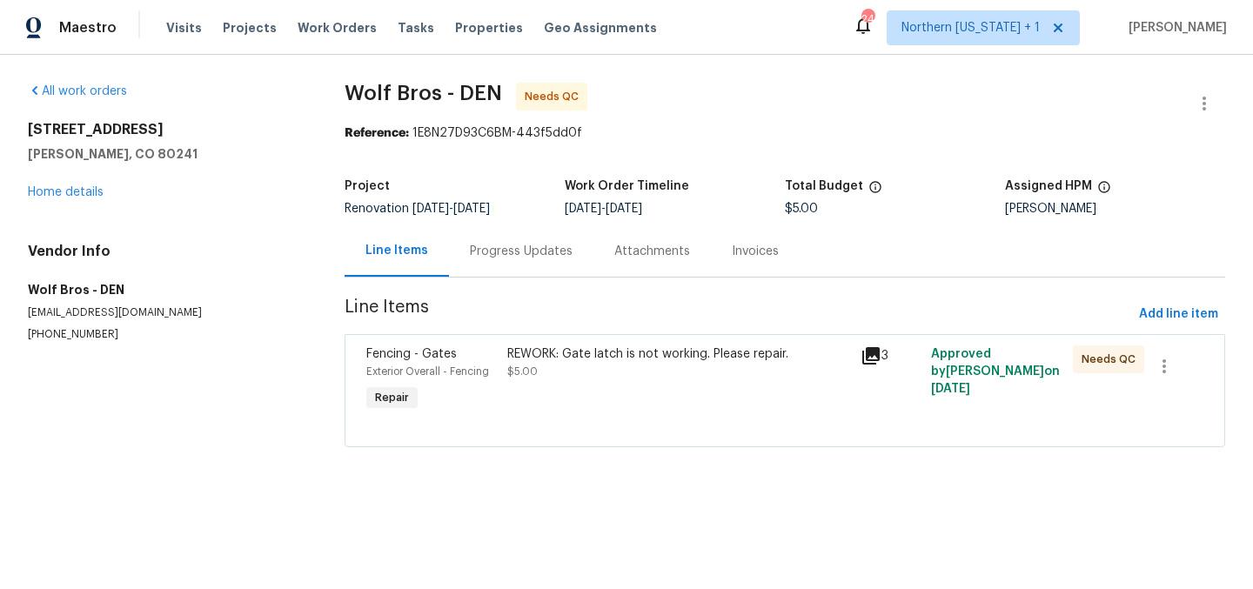
click at [645, 348] on div "REWORK: Gate latch is not working. Please repair." at bounding box center [678, 353] width 343 height 17
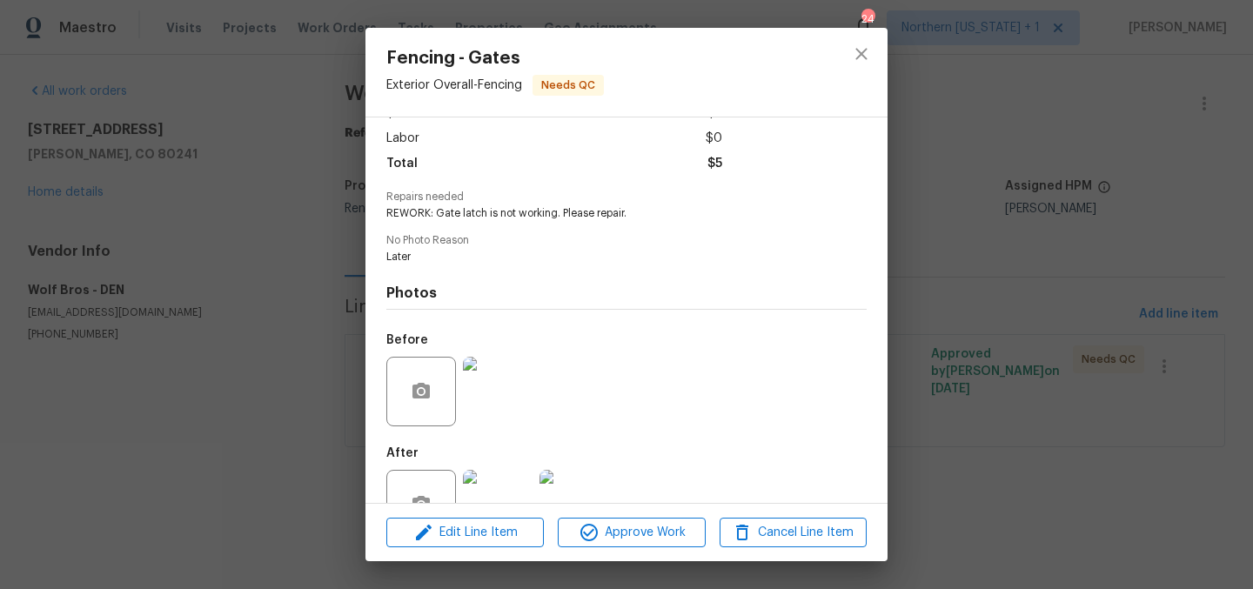
scroll to position [168, 0]
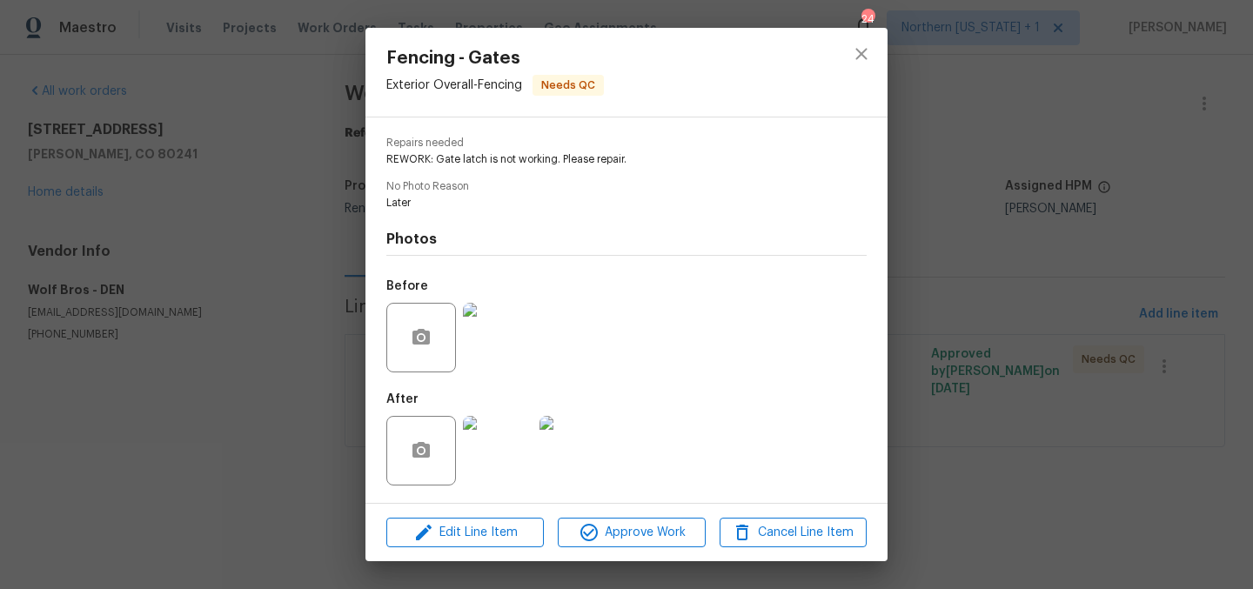
click at [513, 440] on img at bounding box center [498, 451] width 70 height 70
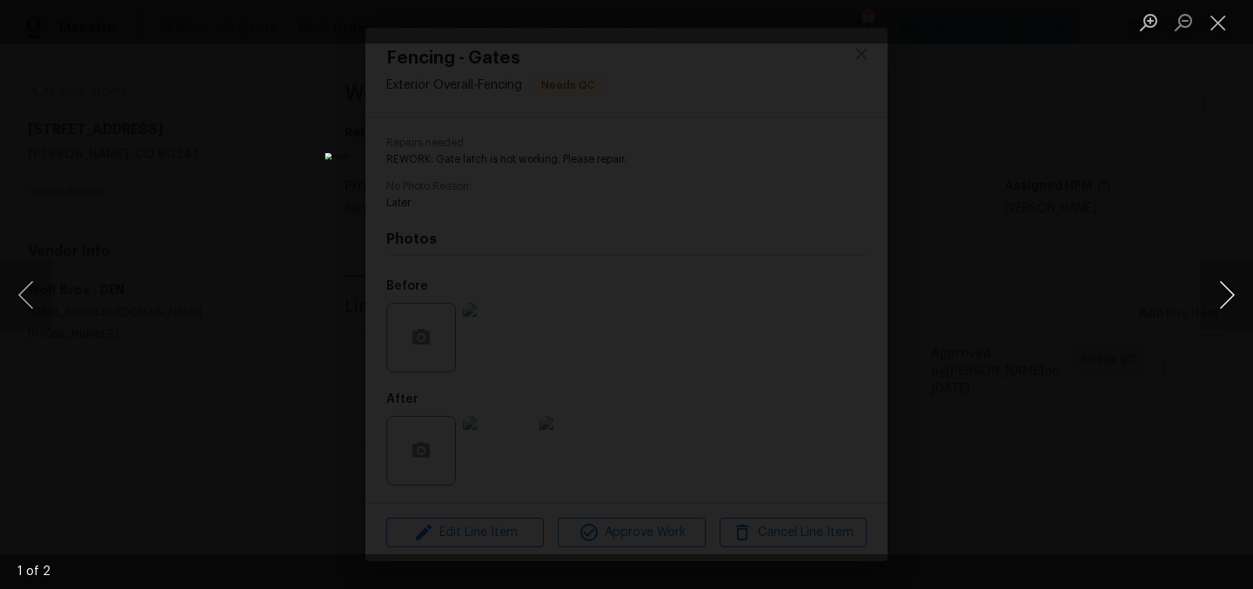
click at [1224, 293] on button "Next image" at bounding box center [1227, 295] width 52 height 70
click at [1226, 20] on button "Close lightbox" at bounding box center [1218, 22] width 35 height 30
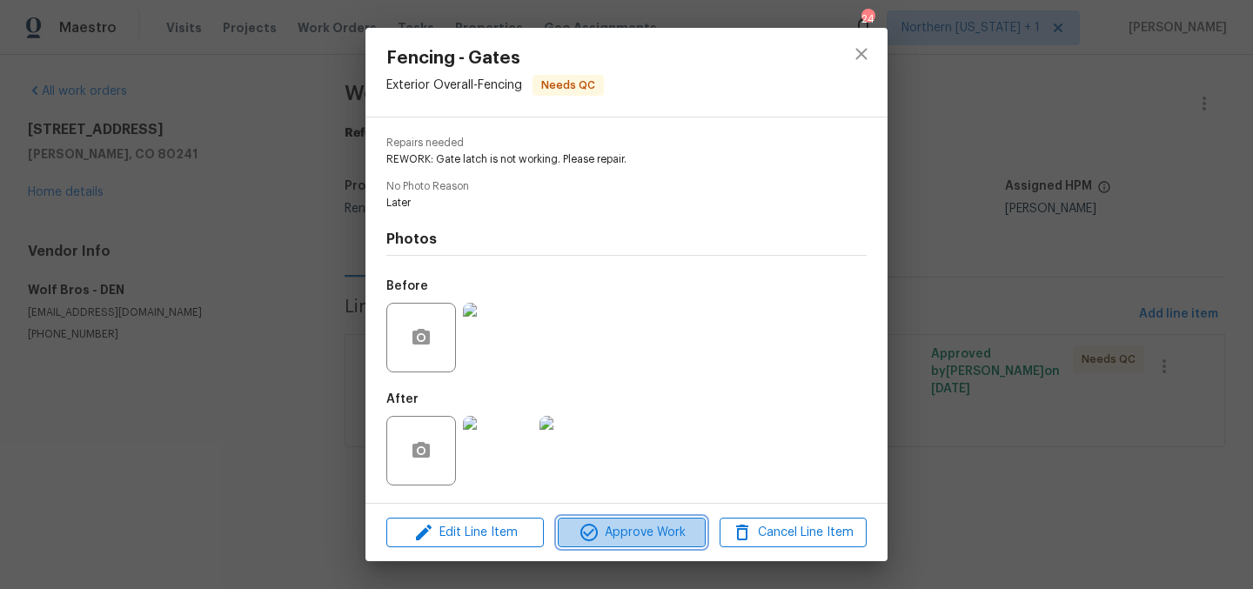
click at [619, 535] on span "Approve Work" at bounding box center [631, 533] width 137 height 22
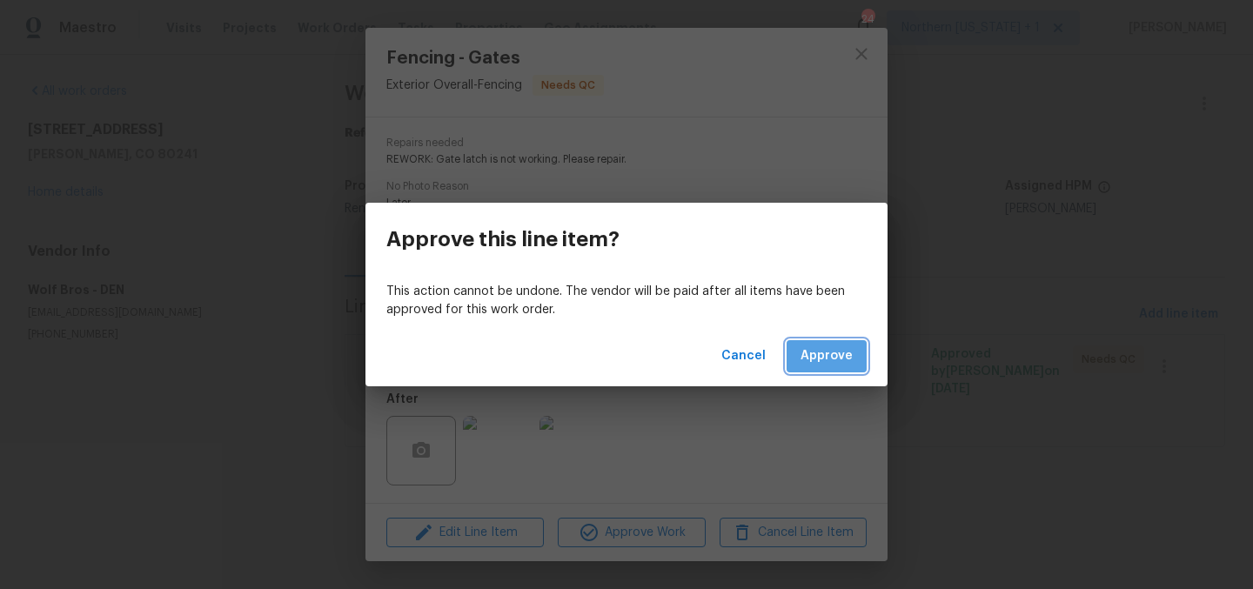
click at [843, 360] on span "Approve" at bounding box center [827, 356] width 52 height 22
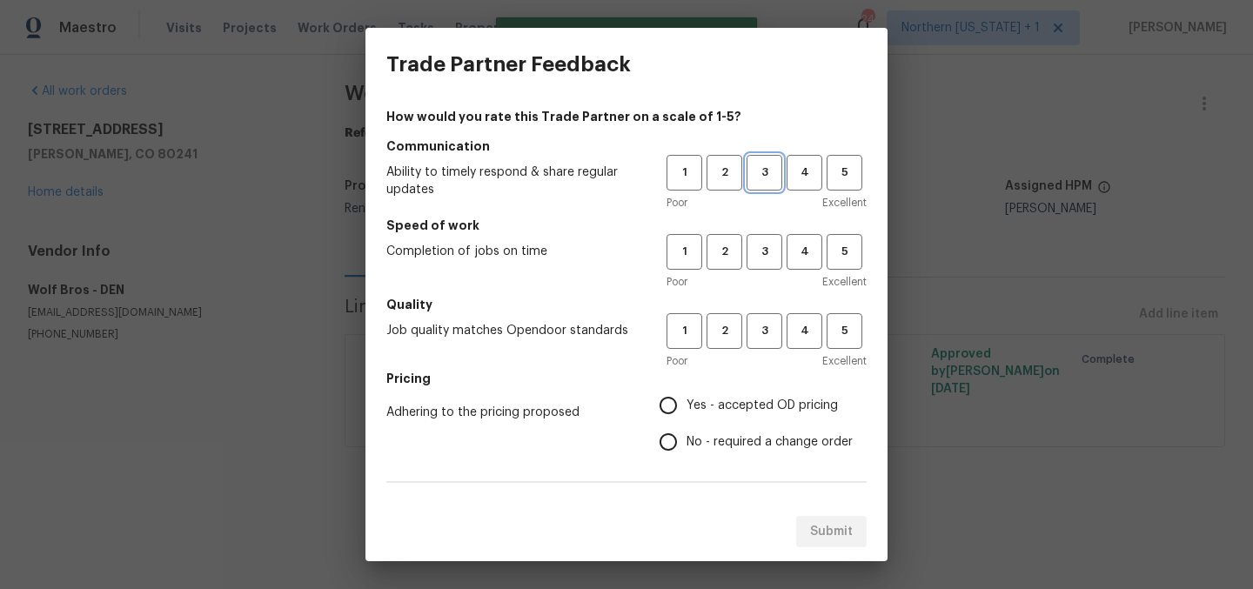
click at [753, 172] on span "3" at bounding box center [764, 173] width 32 height 20
click at [750, 260] on span "3" at bounding box center [764, 252] width 32 height 20
click at [748, 331] on span "3" at bounding box center [764, 331] width 32 height 20
click at [687, 409] on span "Yes - accepted OD pricing" at bounding box center [762, 406] width 151 height 18
click at [687, 409] on input "Yes - accepted OD pricing" at bounding box center [668, 405] width 37 height 37
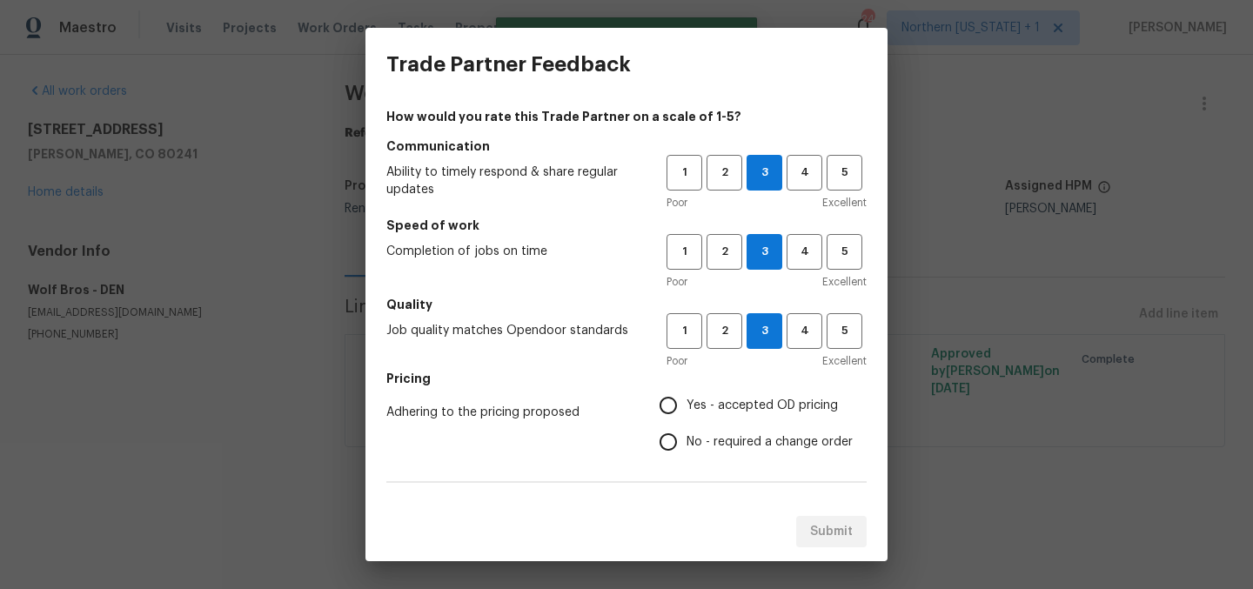
radio input "true"
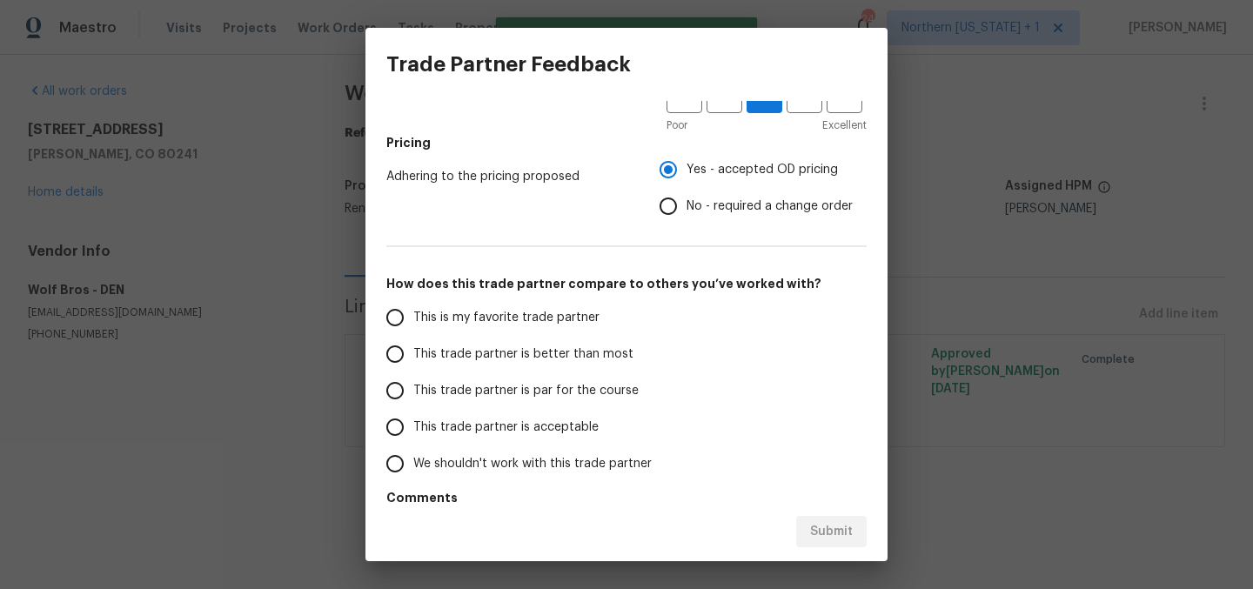
scroll to position [294, 0]
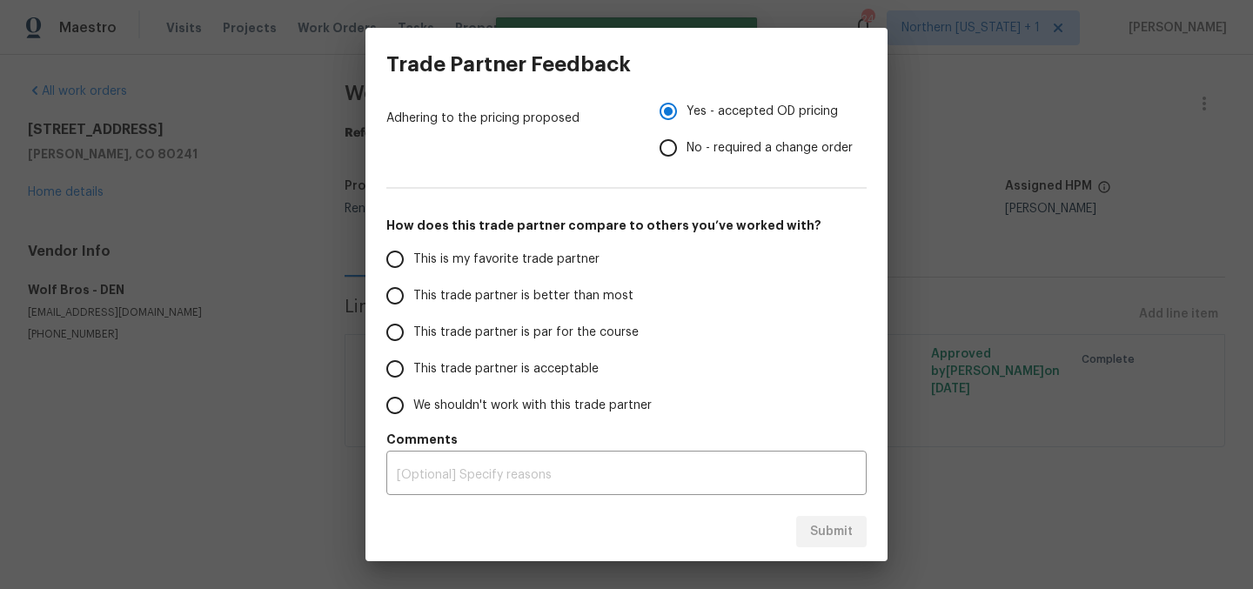
click at [439, 251] on span "This is my favorite trade partner" at bounding box center [506, 260] width 186 height 18
click at [413, 251] on input "This is my favorite trade partner" at bounding box center [395, 259] width 37 height 37
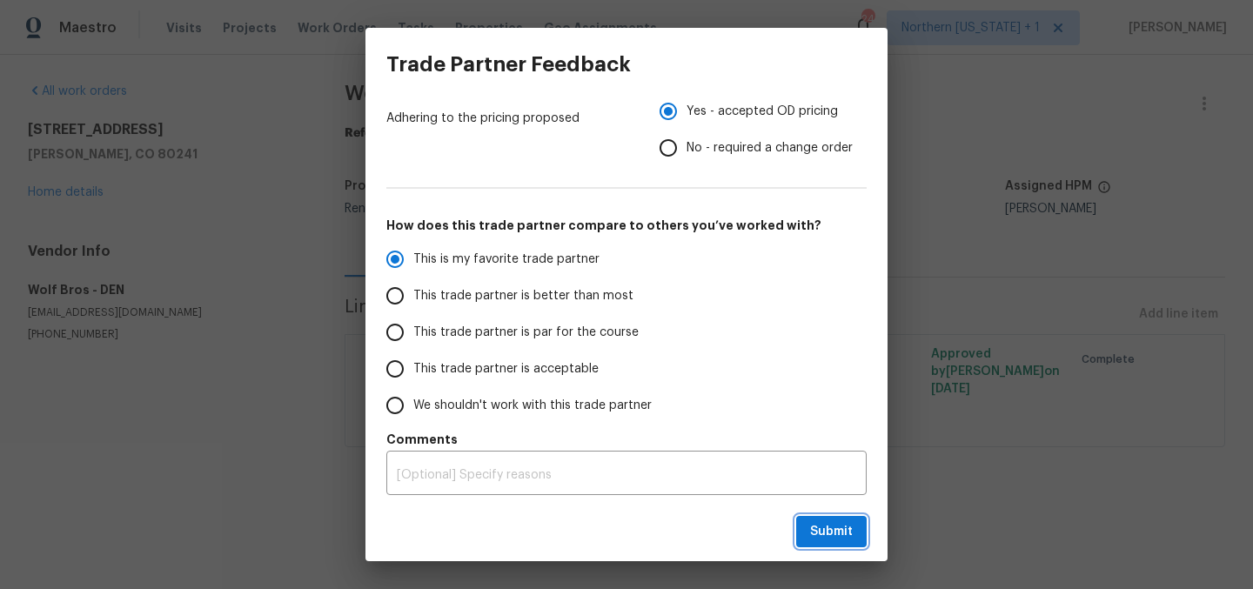
click at [837, 540] on span "Submit" at bounding box center [831, 532] width 43 height 22
radio input "true"
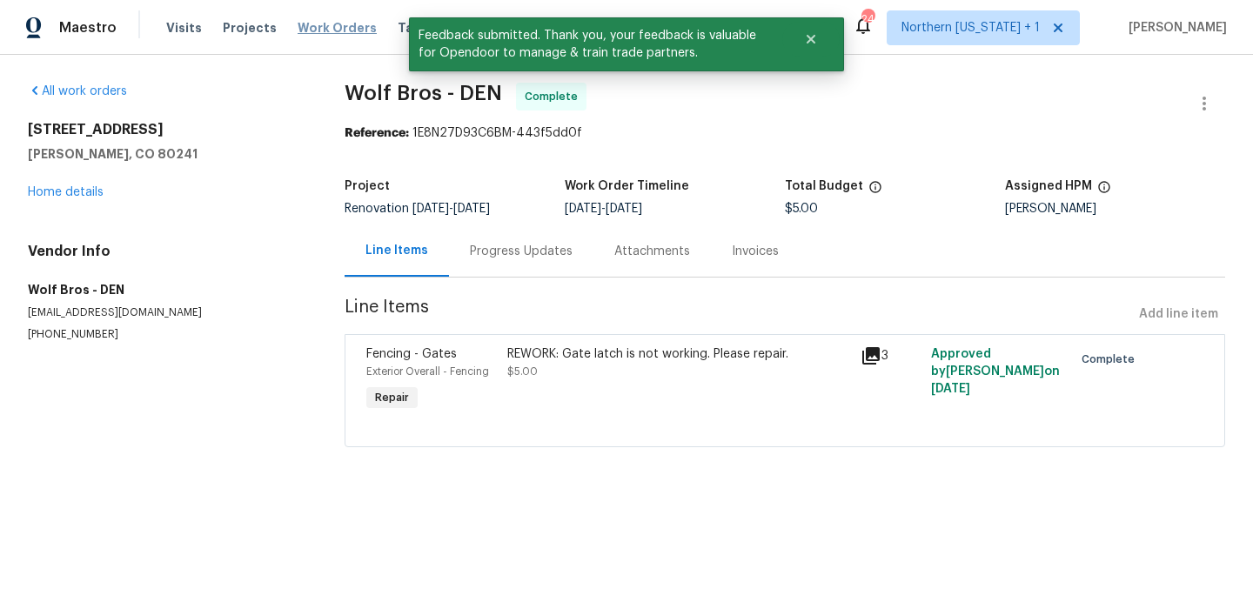
click at [323, 27] on span "Work Orders" at bounding box center [337, 27] width 79 height 17
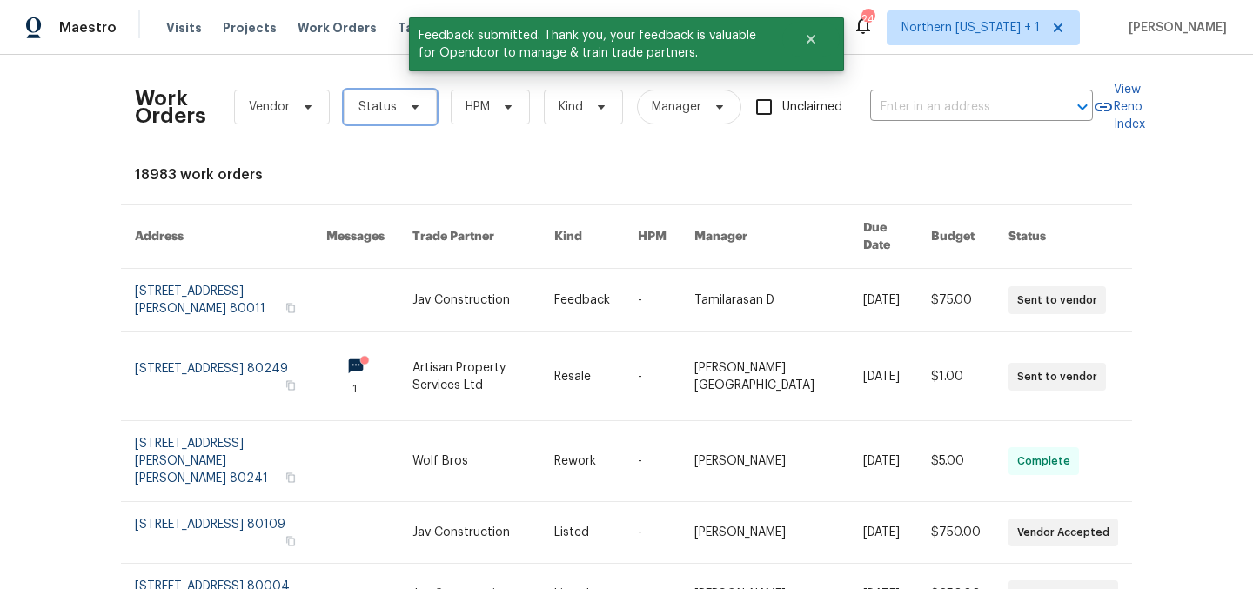
click at [360, 108] on span "Status" at bounding box center [378, 106] width 38 height 17
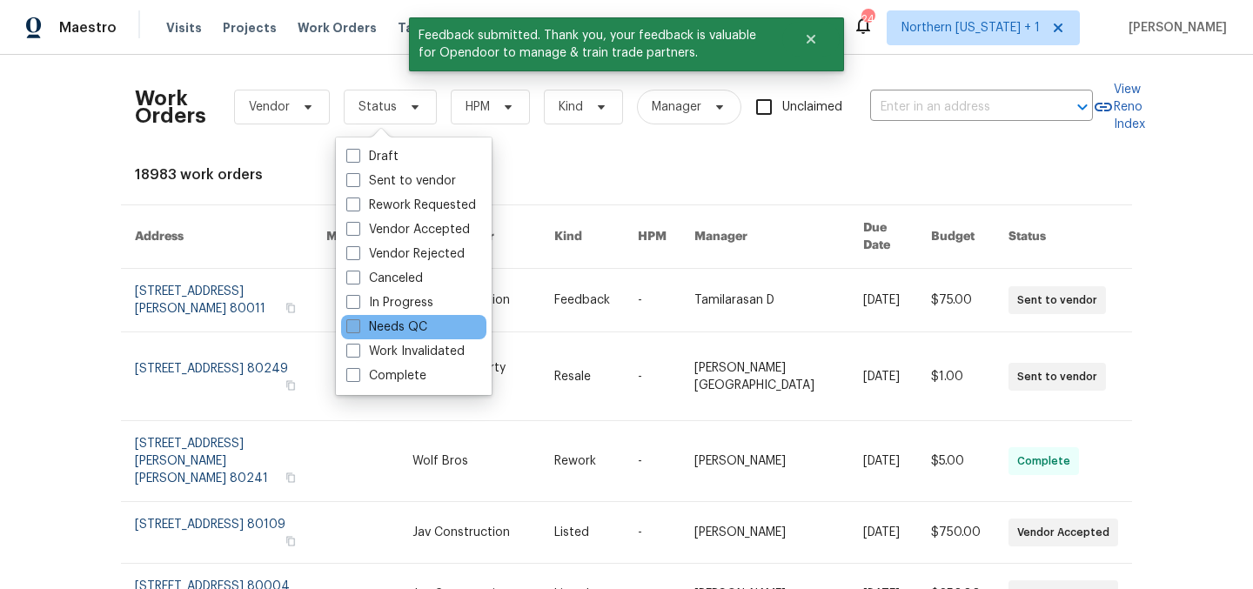
click at [382, 325] on label "Needs QC" at bounding box center [386, 326] width 81 height 17
click at [358, 325] on input "Needs QC" at bounding box center [351, 323] width 11 height 11
checkbox input "true"
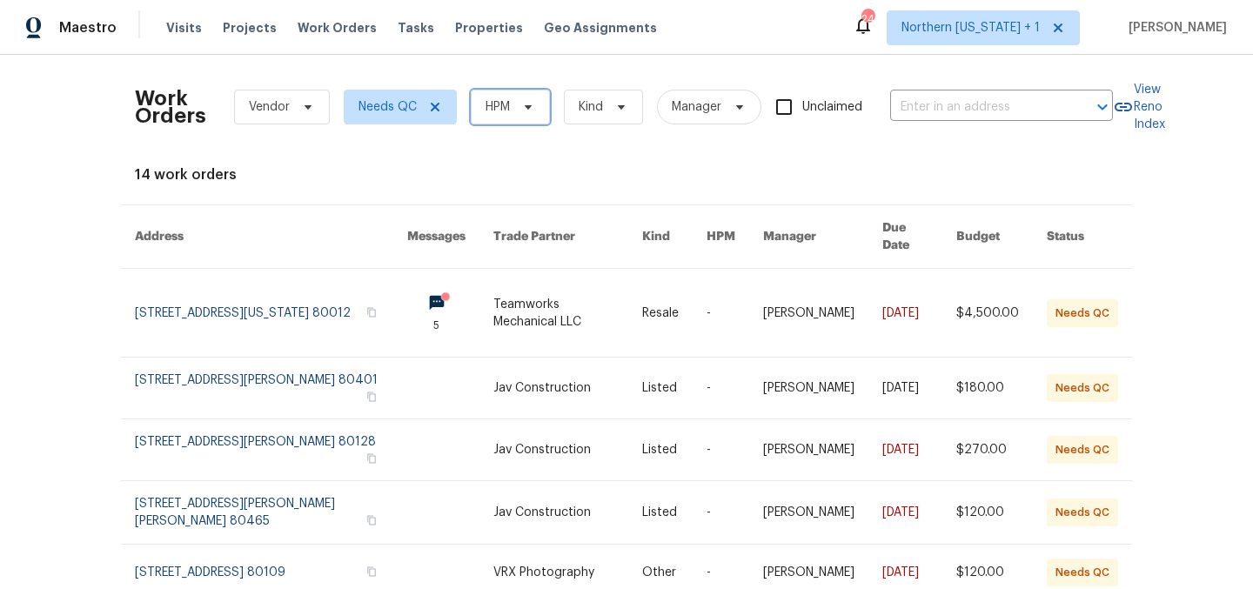
click at [504, 107] on span "HPM" at bounding box center [510, 107] width 79 height 35
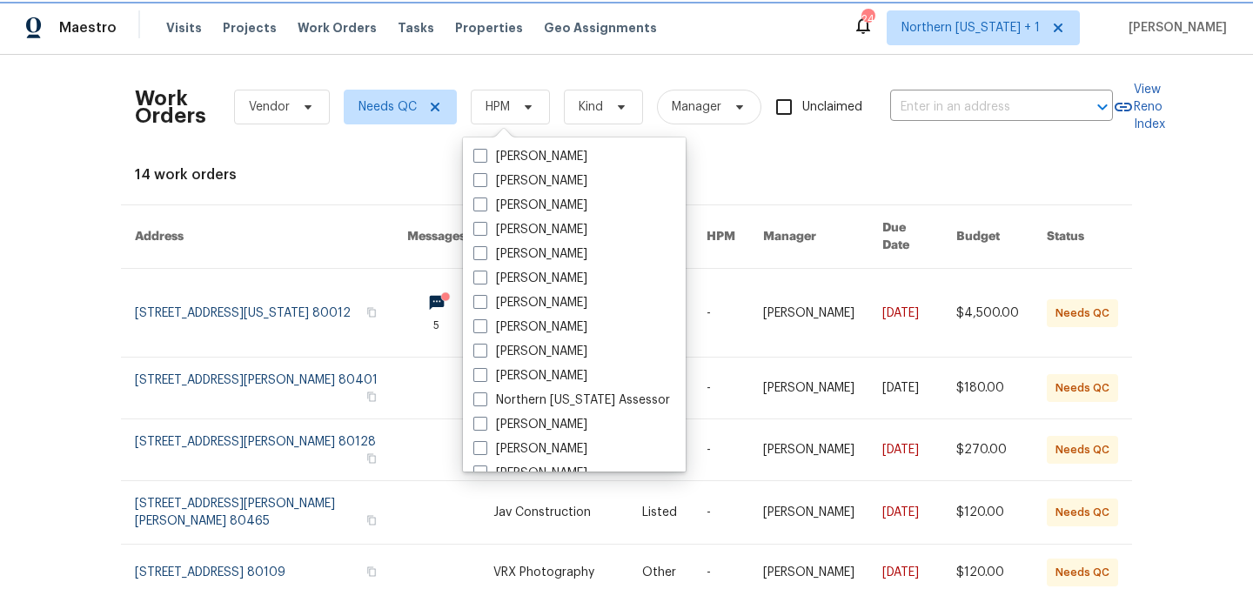
click at [504, 107] on span "HPM" at bounding box center [510, 107] width 79 height 35
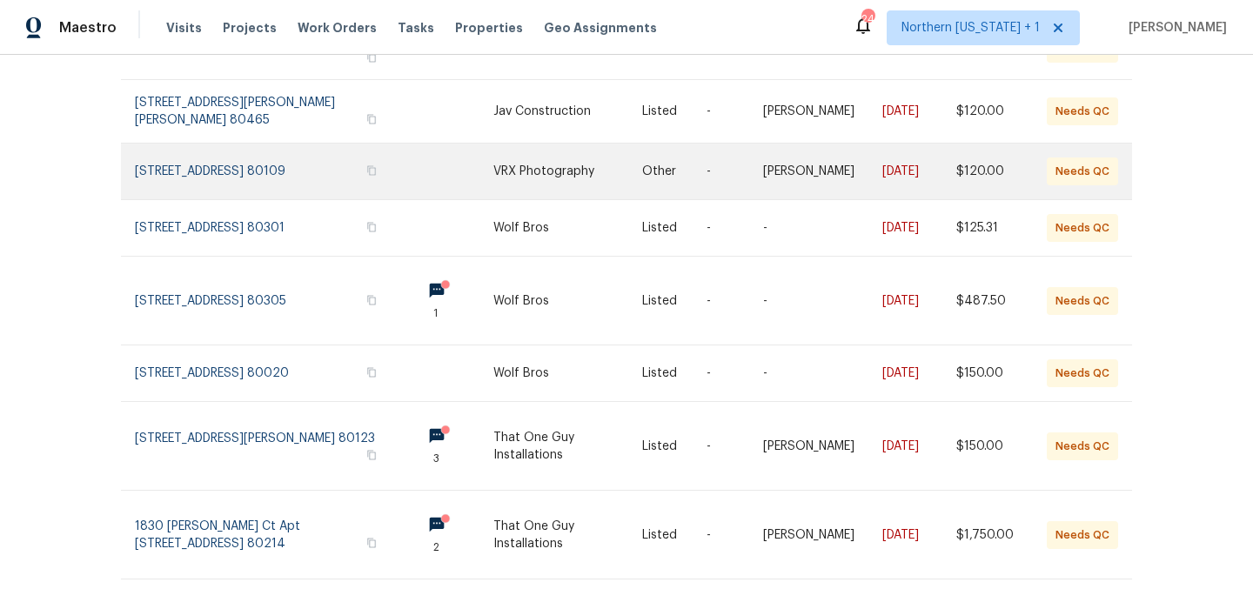
scroll to position [467, 0]
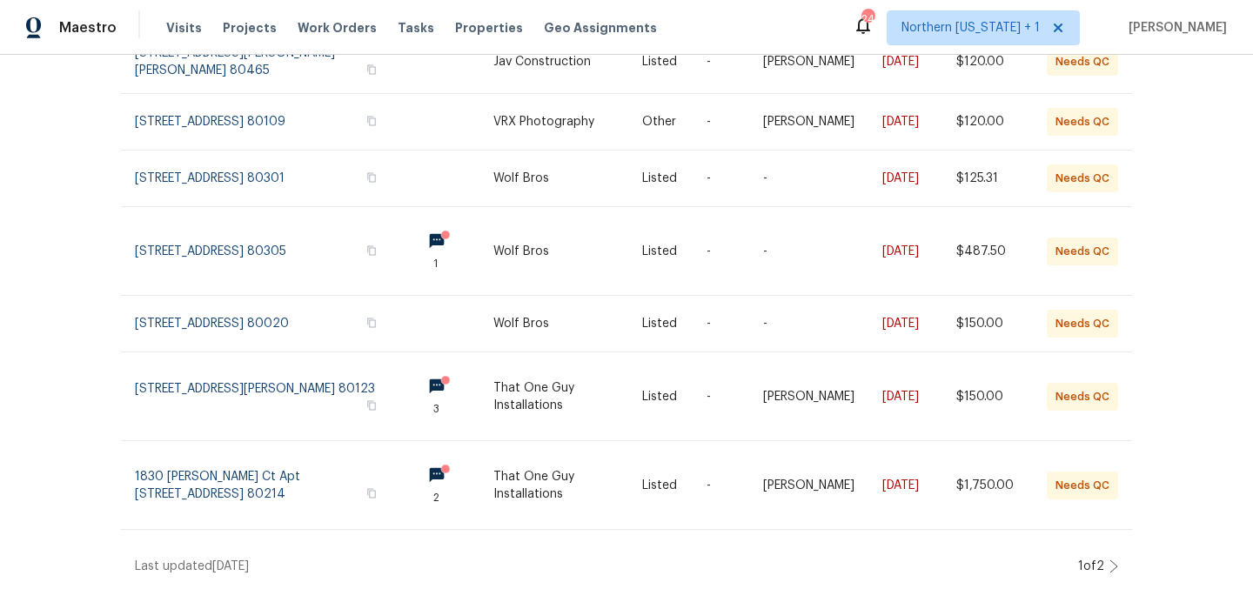
click at [1109, 560] on icon at bounding box center [1113, 567] width 9 height 14
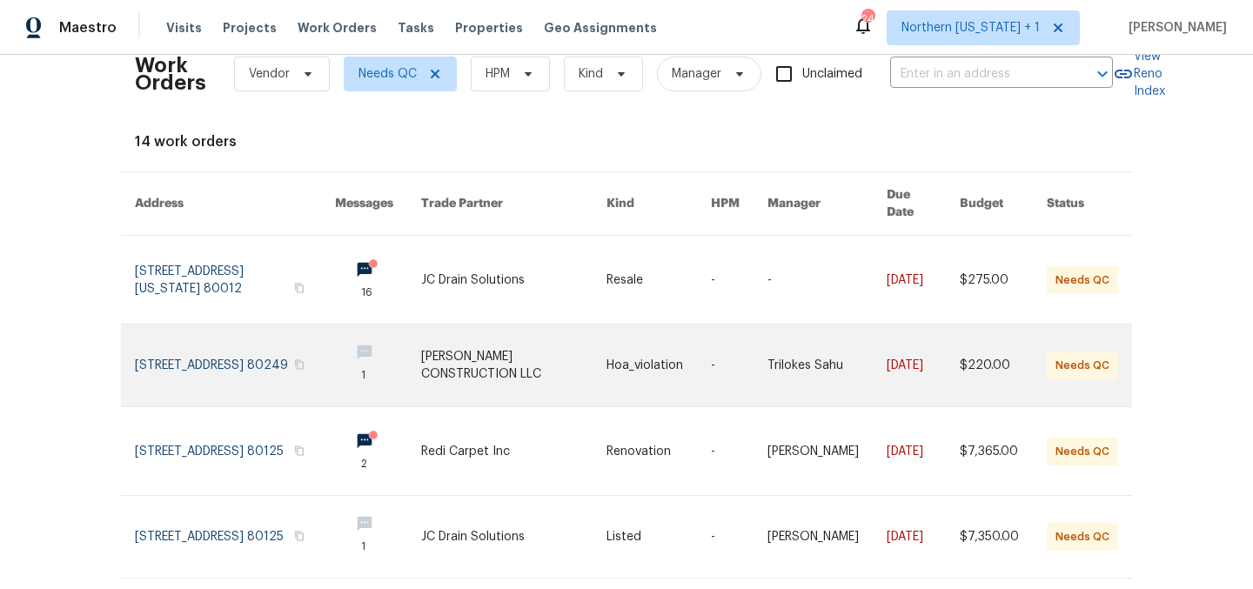
scroll to position [76, 0]
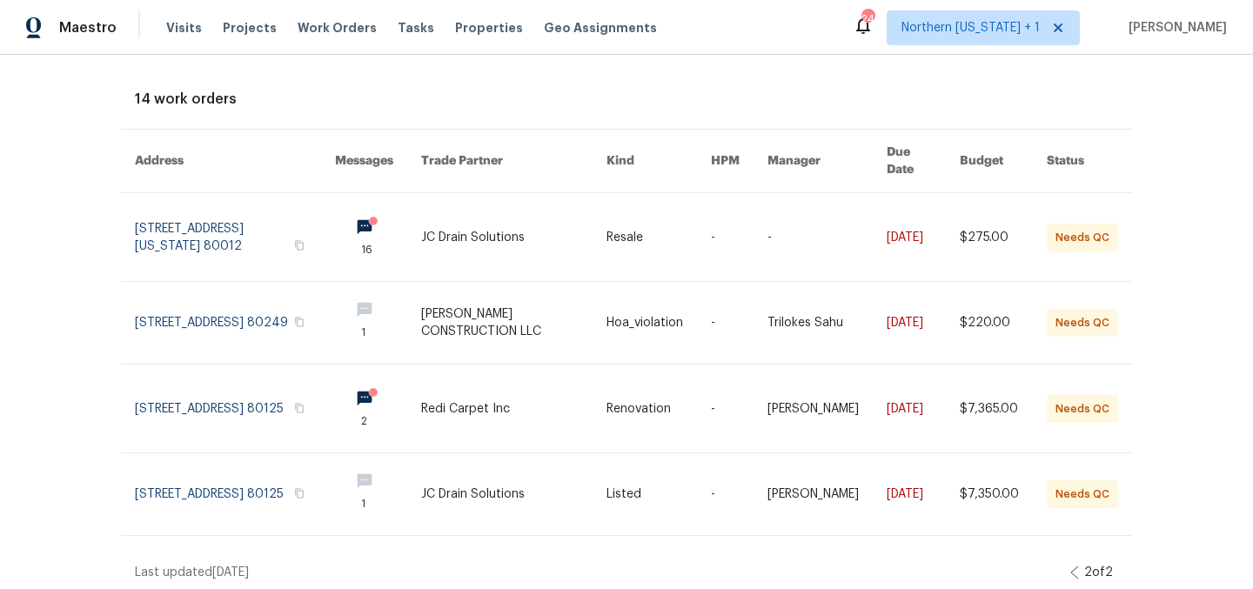
click at [1070, 566] on icon at bounding box center [1074, 573] width 9 height 14
click at [1067, 555] on html "Maestro Visits Projects Work Orders Tasks Properties Geo Assignments 24 [GEOGRA…" at bounding box center [626, 294] width 1253 height 589
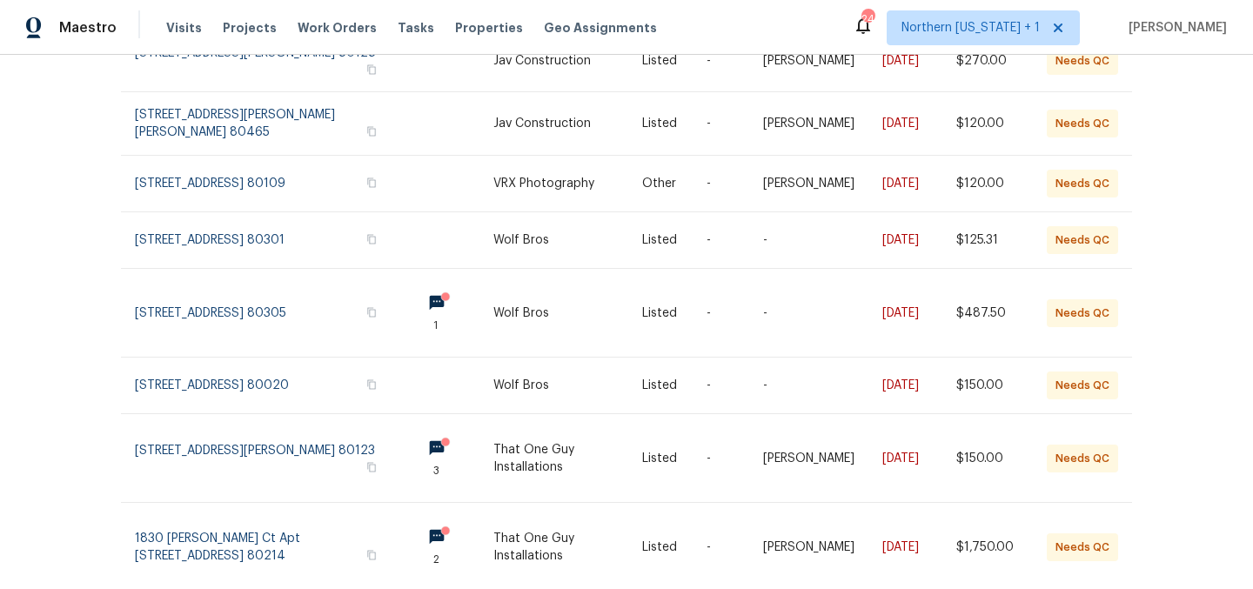
scroll to position [405, 0]
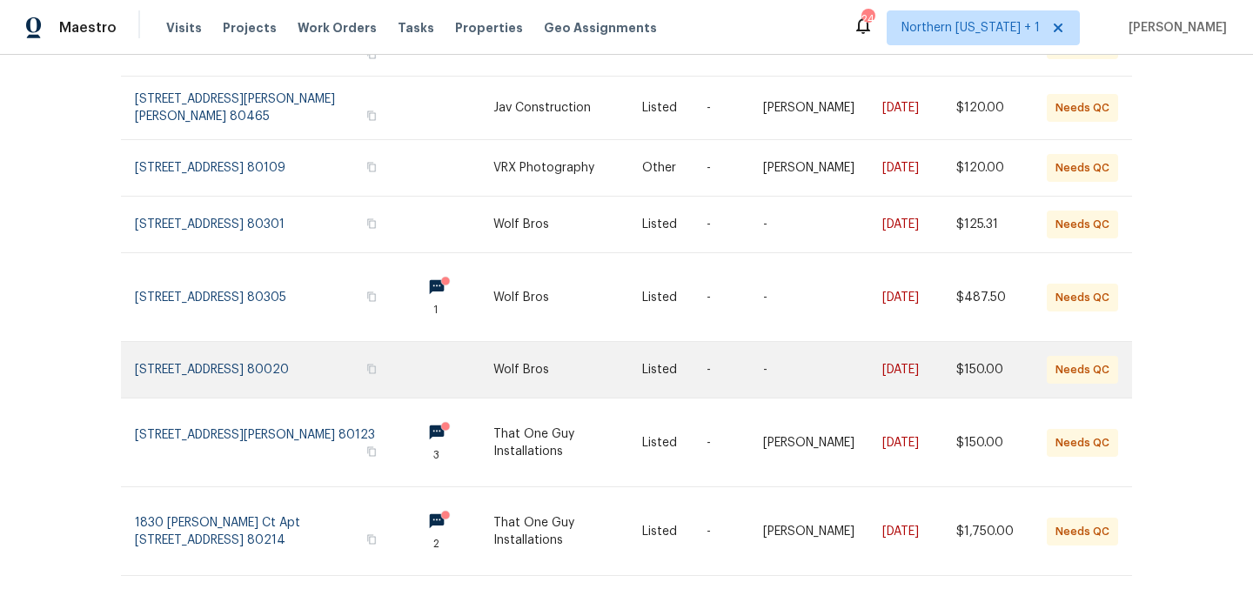
click at [580, 376] on link at bounding box center [568, 370] width 150 height 56
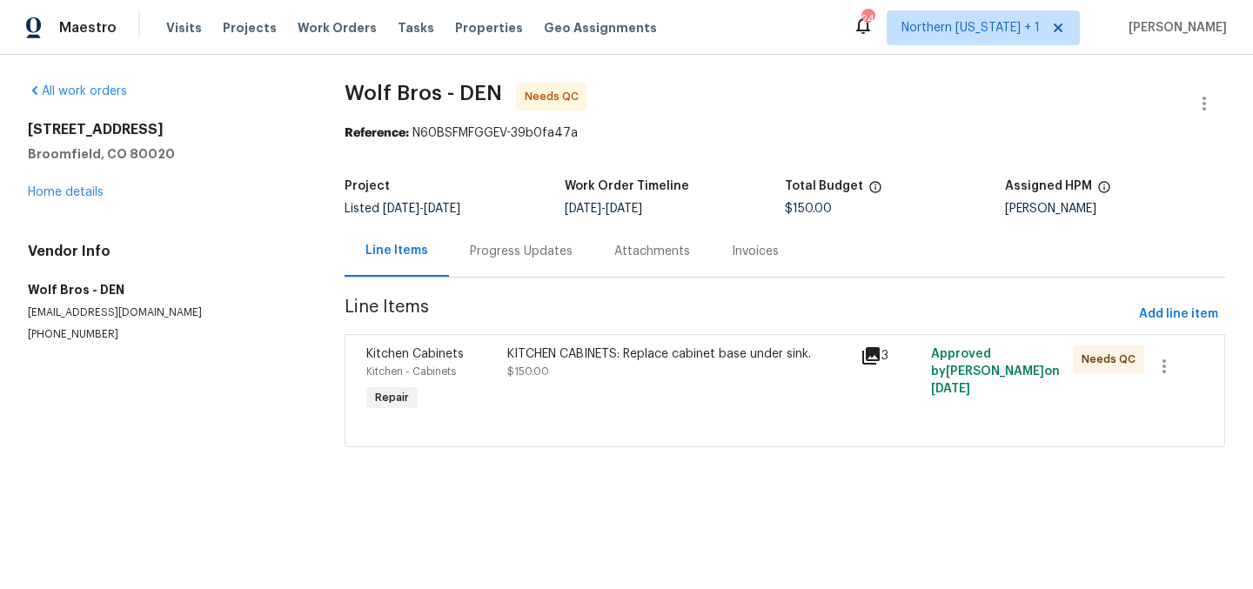
click at [739, 372] on div "KITCHEN CABINETS: Replace cabinet base under sink. $150.00" at bounding box center [678, 362] width 343 height 35
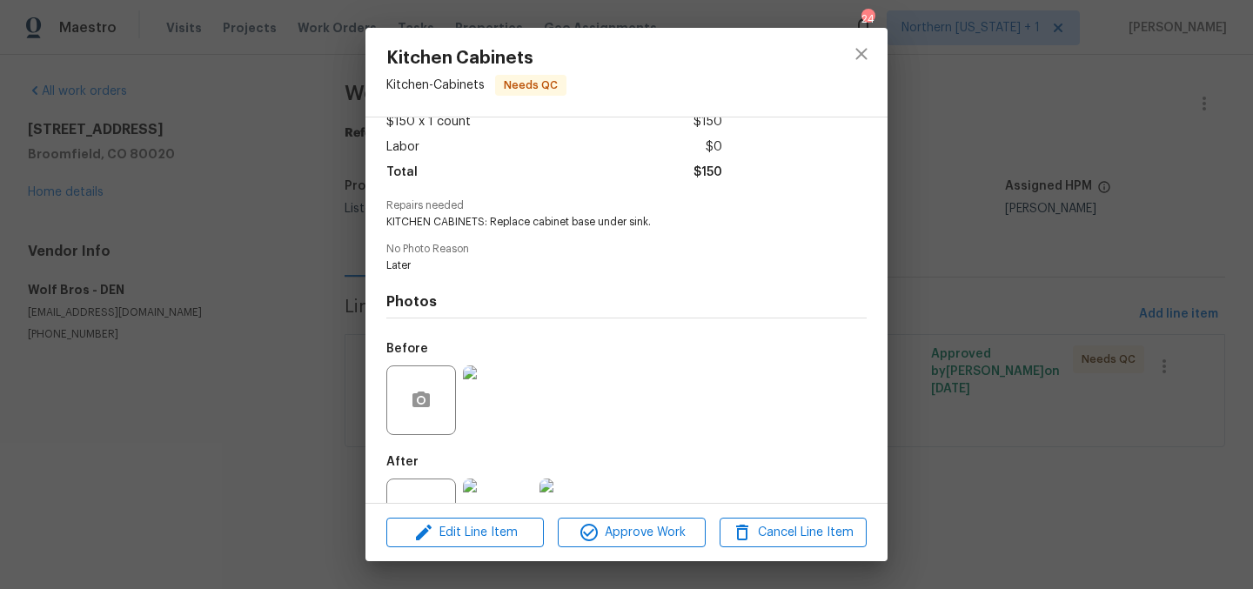
scroll to position [168, 0]
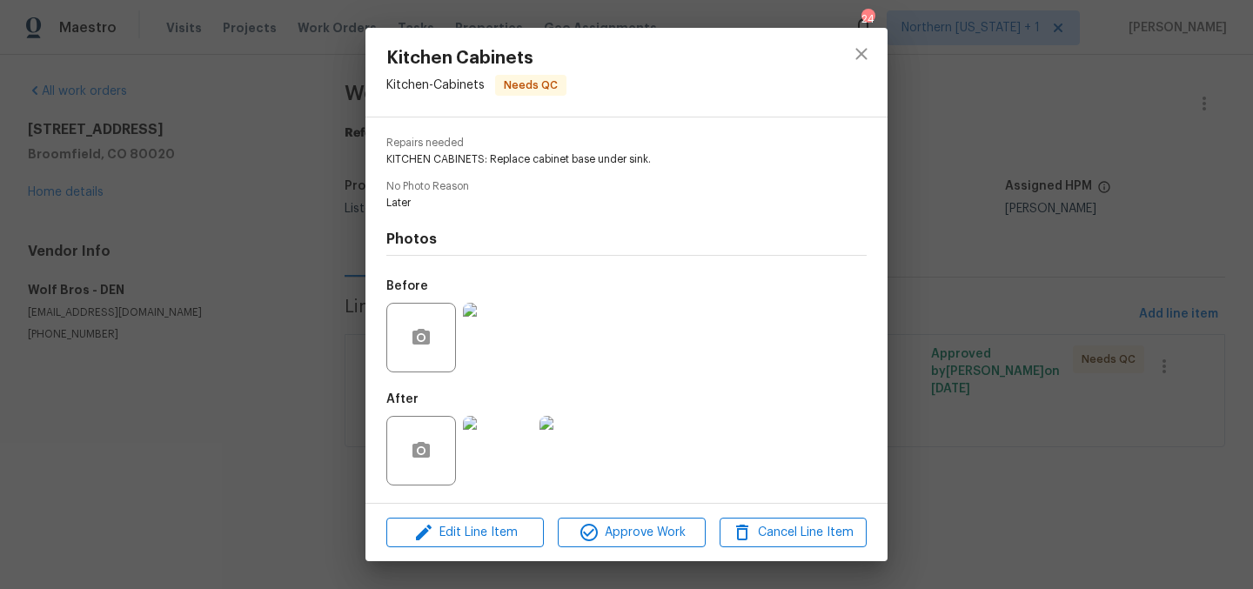
click at [516, 465] on img at bounding box center [498, 451] width 70 height 70
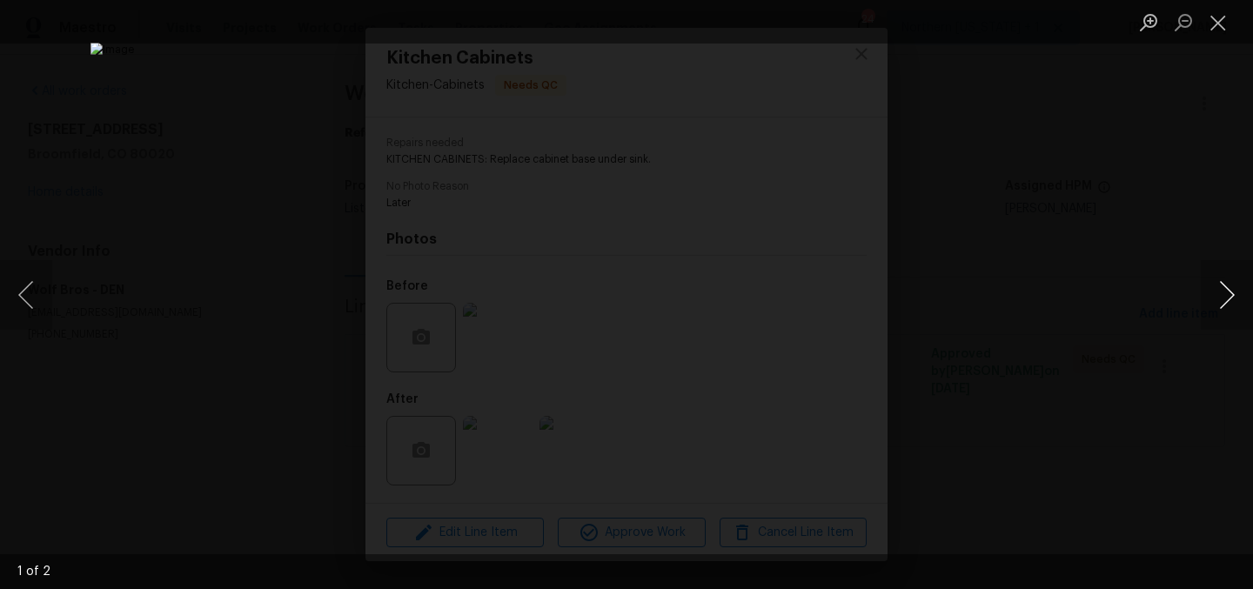
click at [1223, 303] on button "Next image" at bounding box center [1227, 295] width 52 height 70
click at [1210, 26] on button "Close lightbox" at bounding box center [1218, 22] width 35 height 30
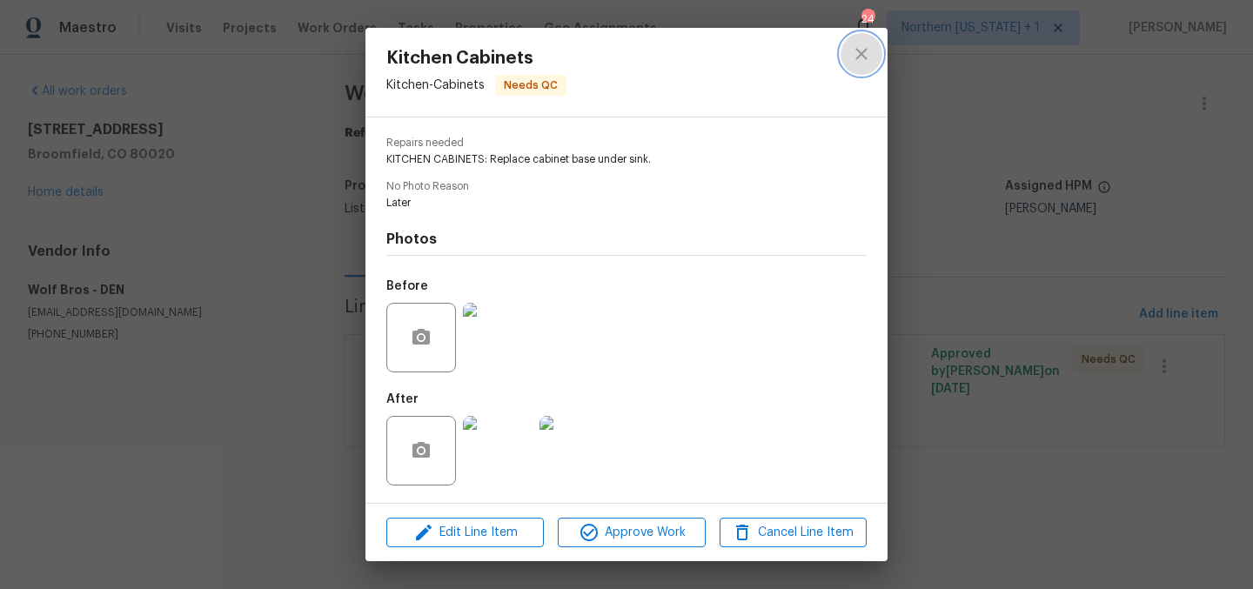
click at [864, 55] on icon "close" at bounding box center [860, 53] width 11 height 11
